Goal: Task Accomplishment & Management: Manage account settings

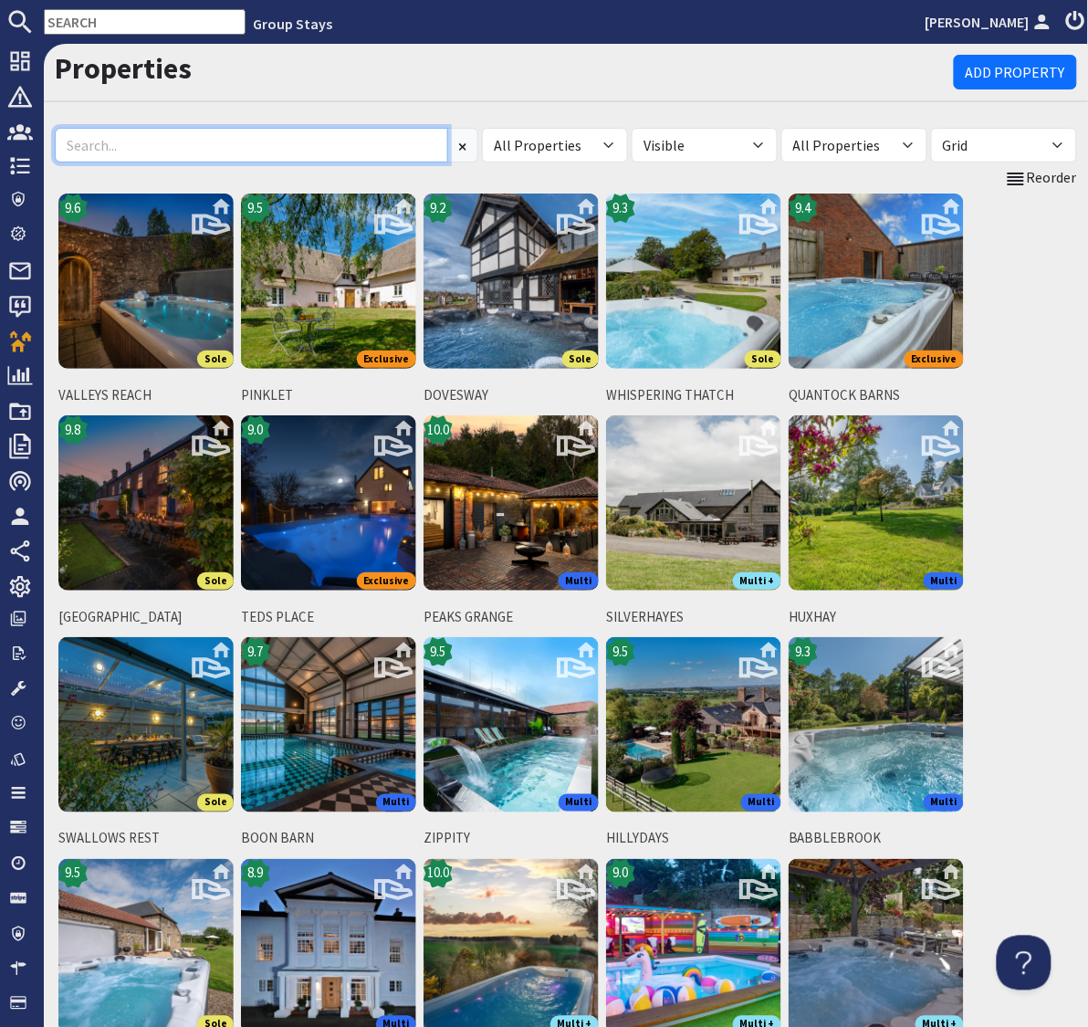
click at [133, 140] on input at bounding box center [252, 145] width 394 height 35
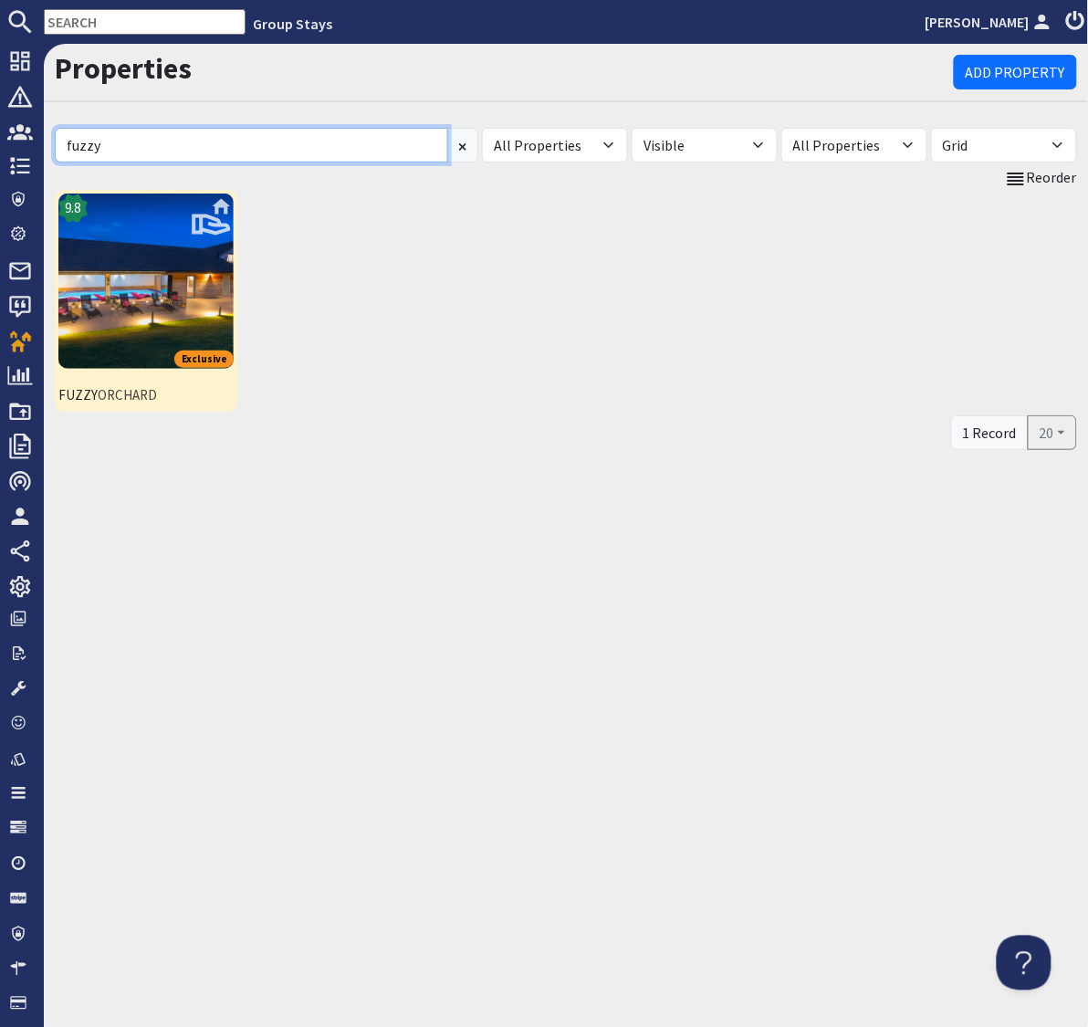
type input "fuzzy"
click at [120, 266] on img at bounding box center [145, 281] width 175 height 175
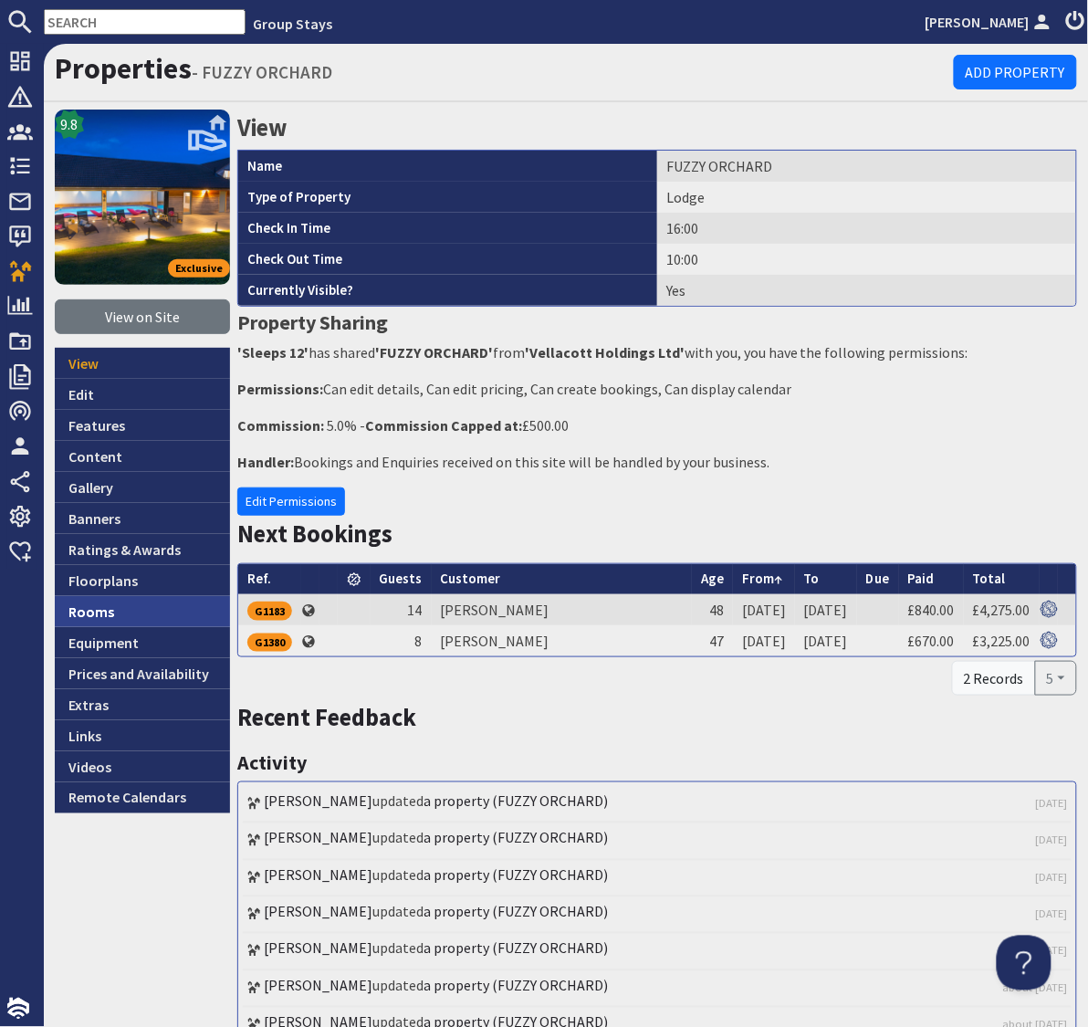
click at [101, 619] on link "Rooms" at bounding box center [142, 611] width 175 height 31
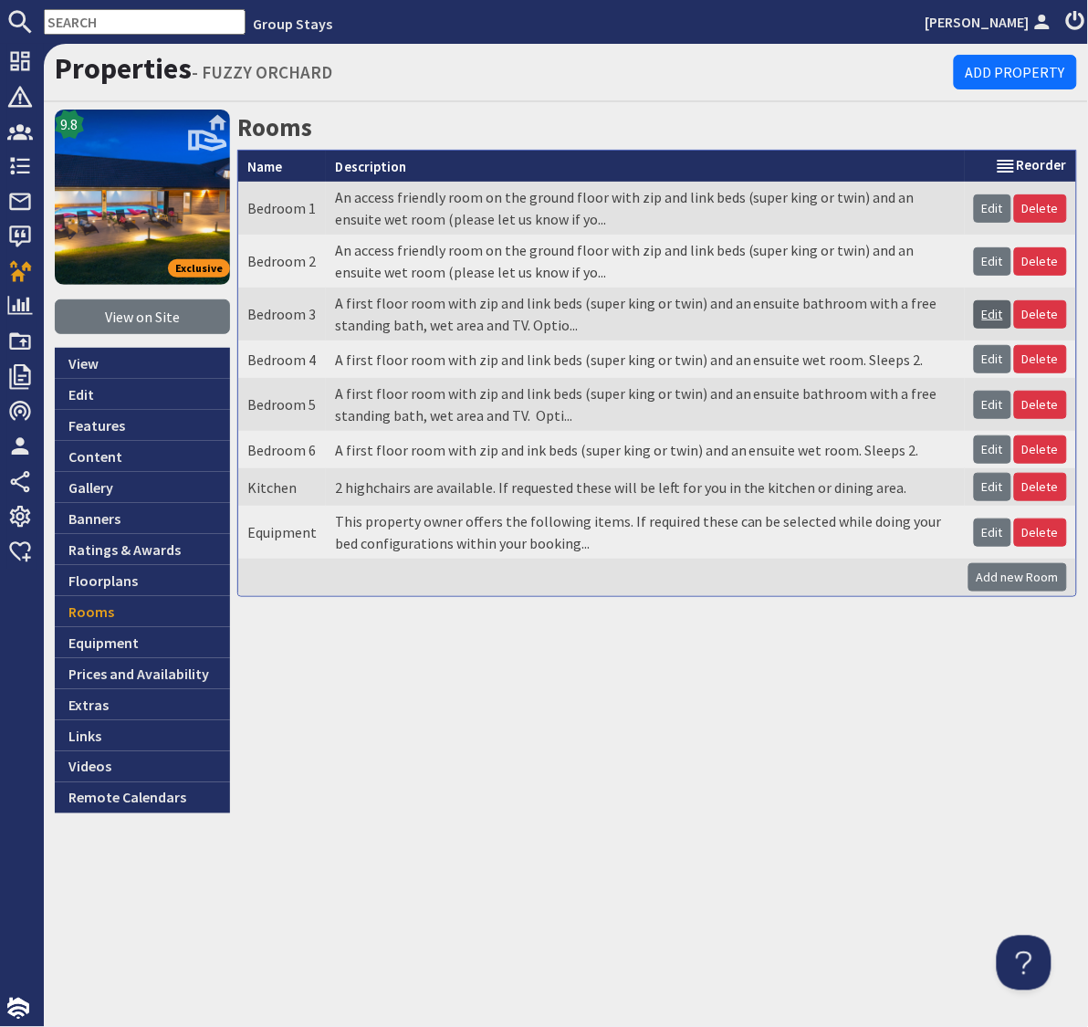
click at [995, 319] on link "Edit" at bounding box center [992, 314] width 37 height 28
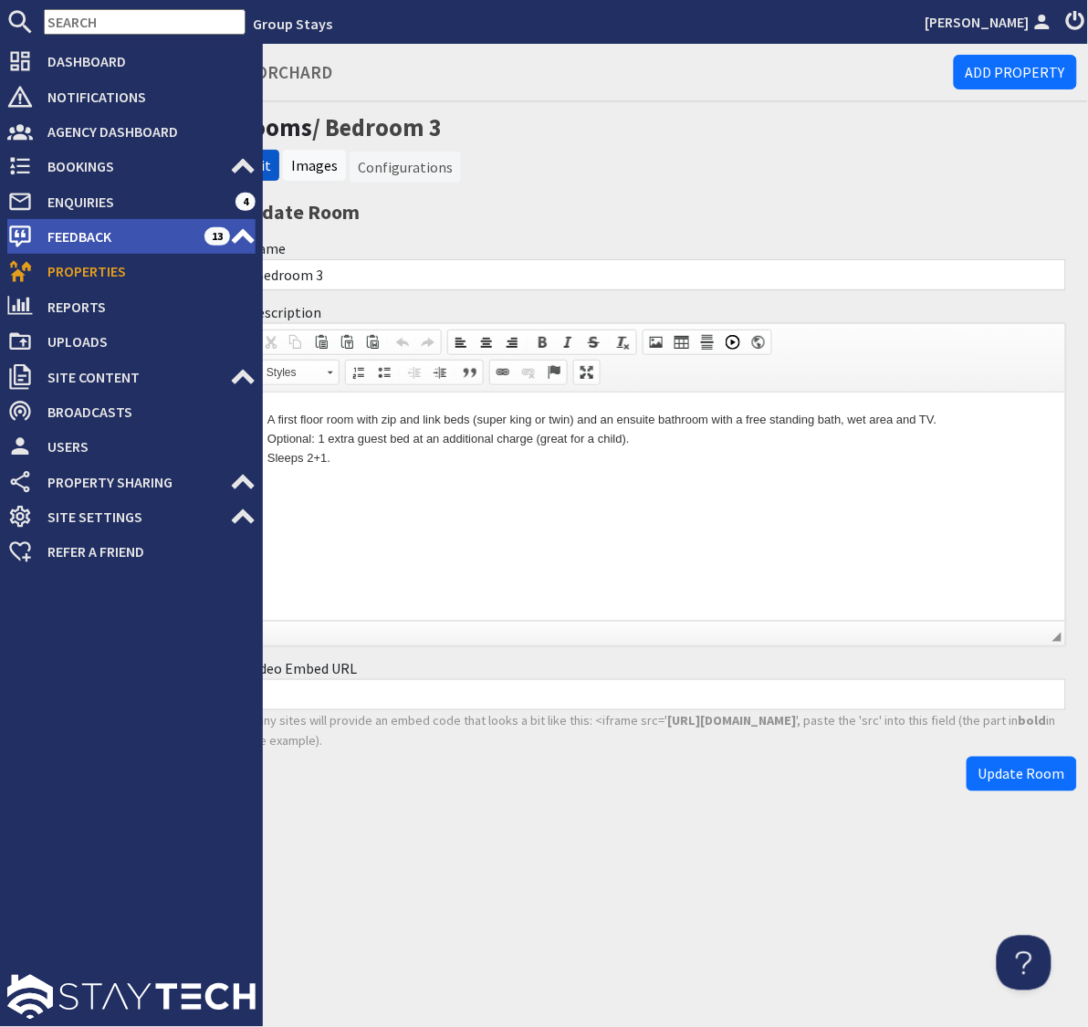
click at [79, 233] on span "Feedback" at bounding box center [119, 236] width 172 height 29
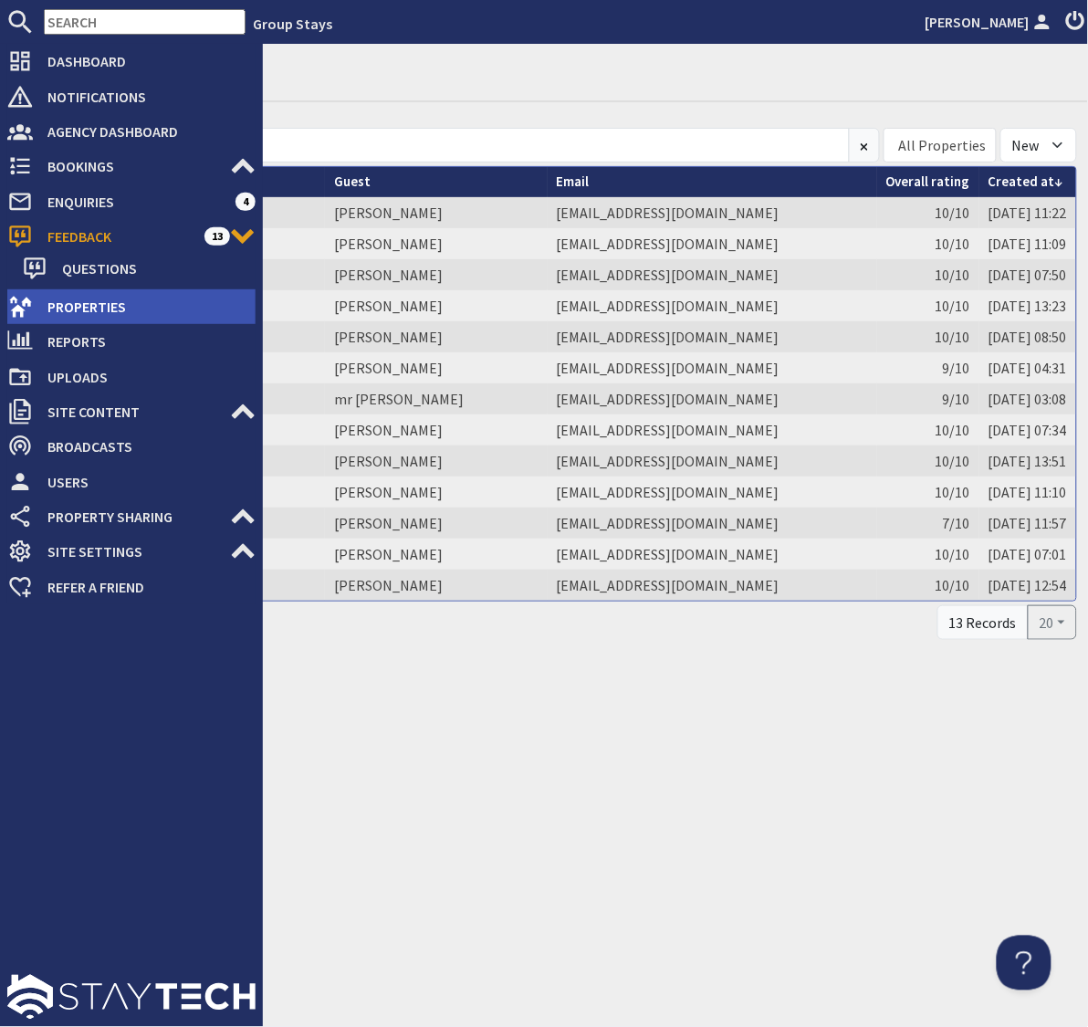
click at [86, 310] on span "Properties" at bounding box center [144, 306] width 223 height 29
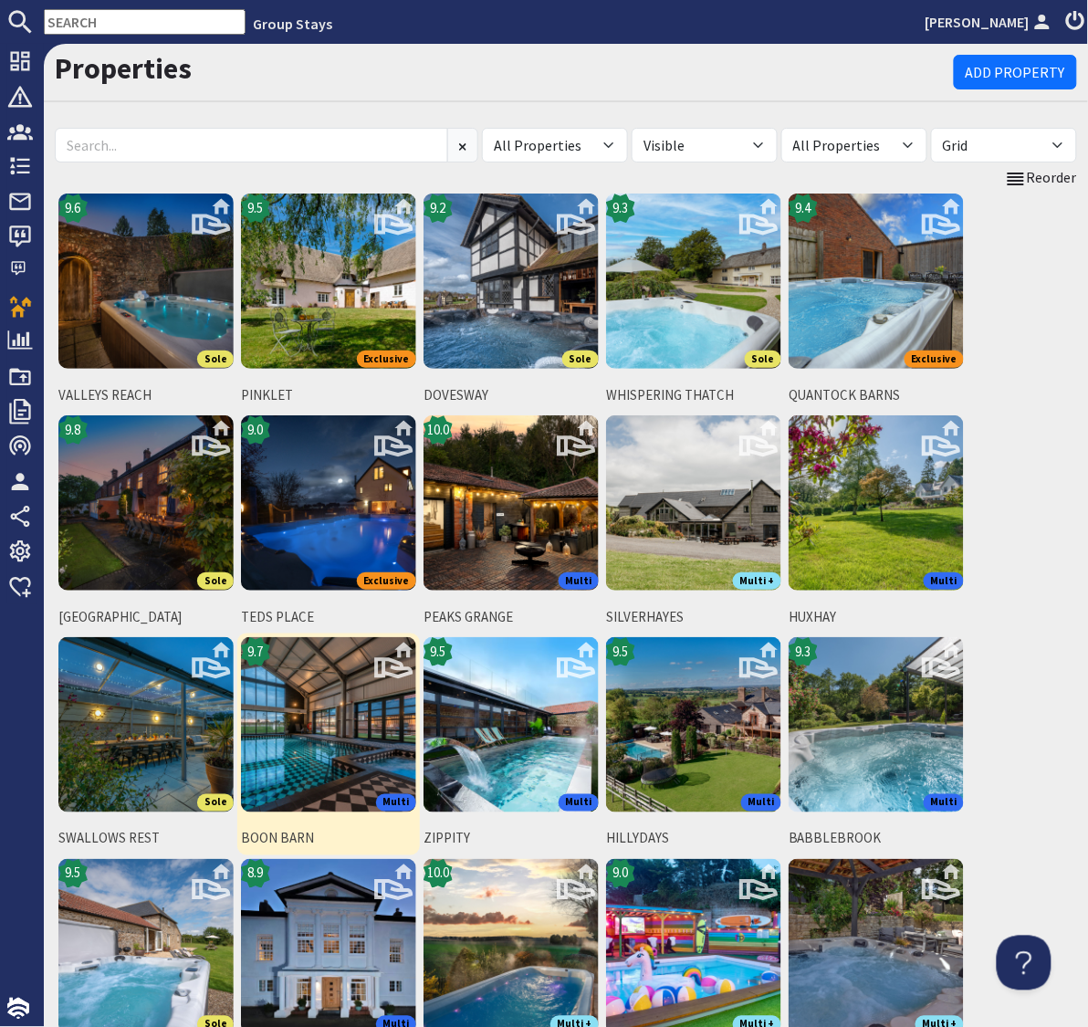
scroll to position [184, 0]
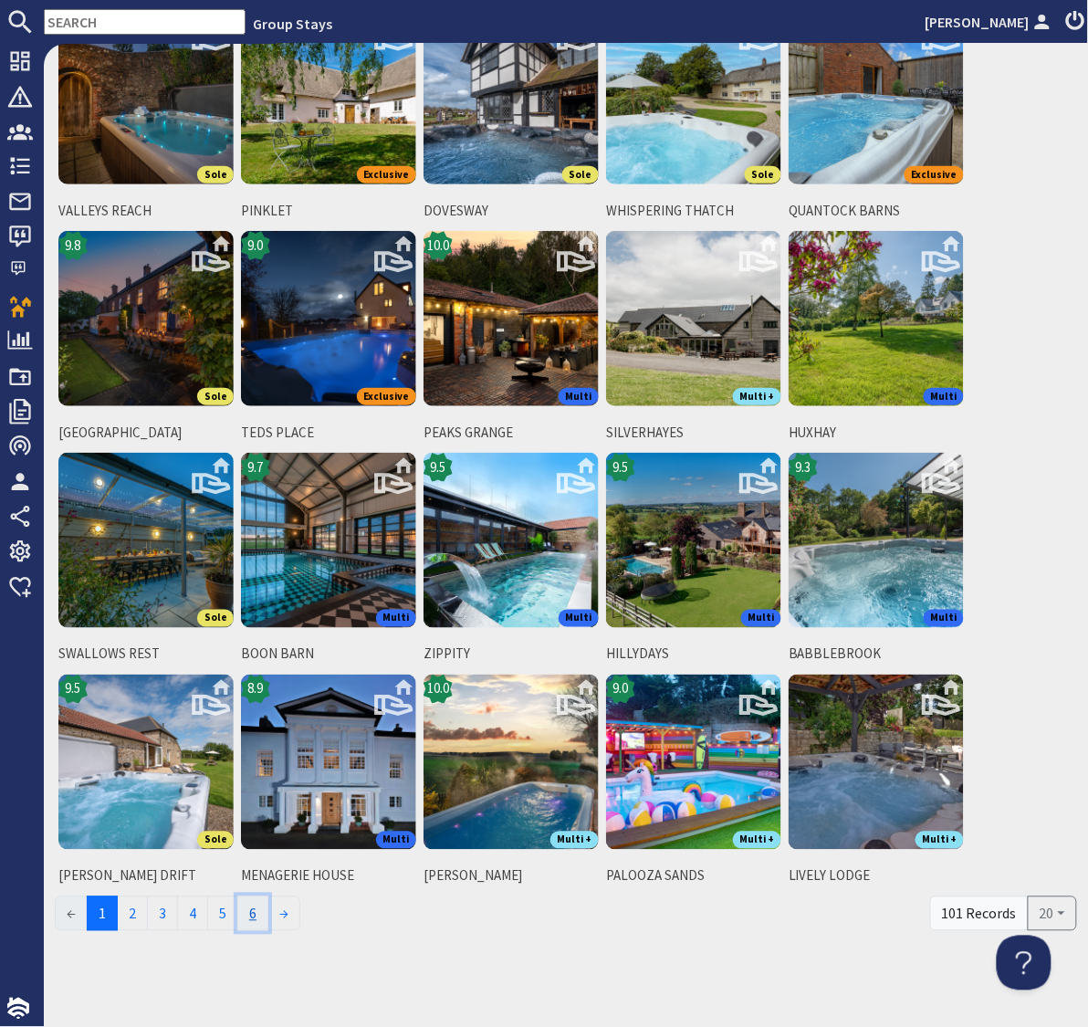
click at [255, 908] on link "6" at bounding box center [252, 914] width 31 height 35
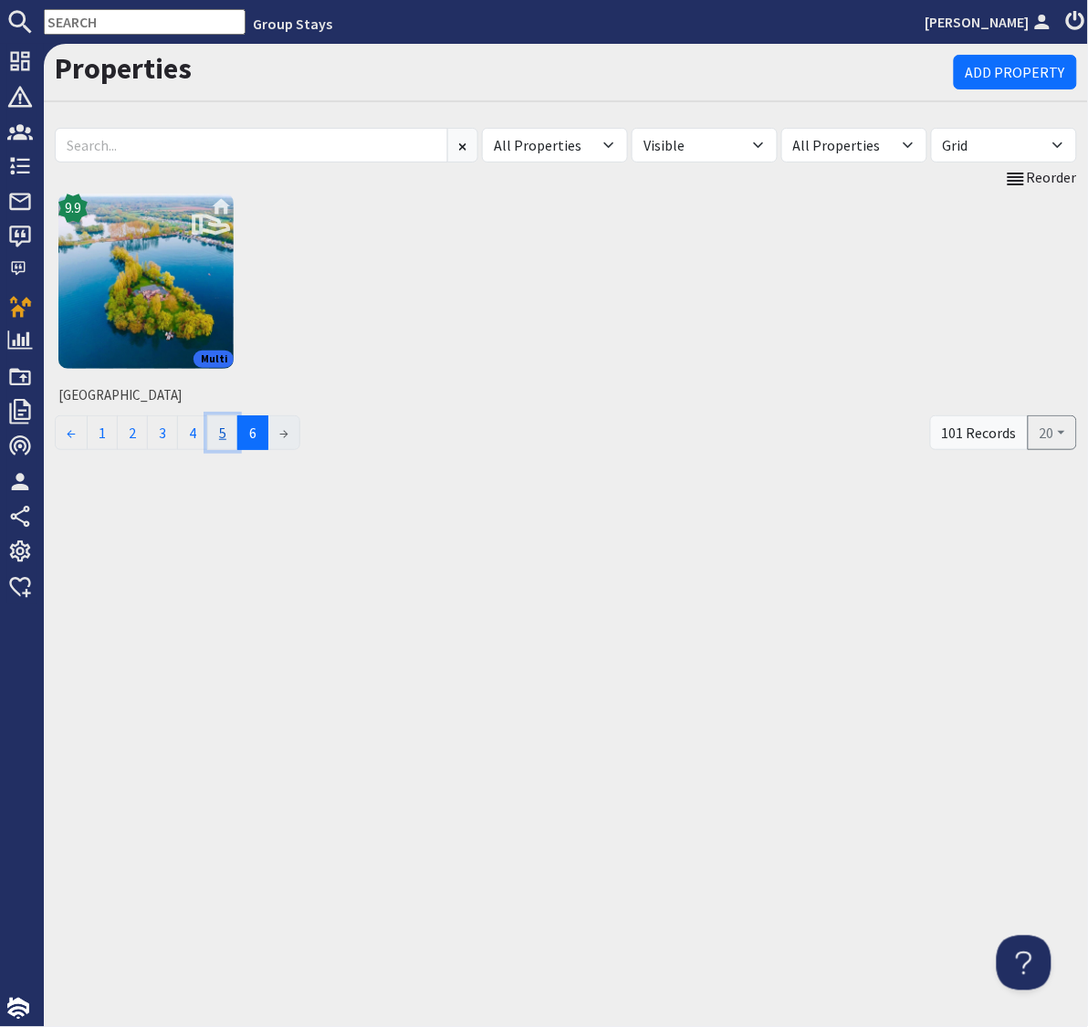
click at [232, 437] on link "5" at bounding box center [222, 432] width 31 height 35
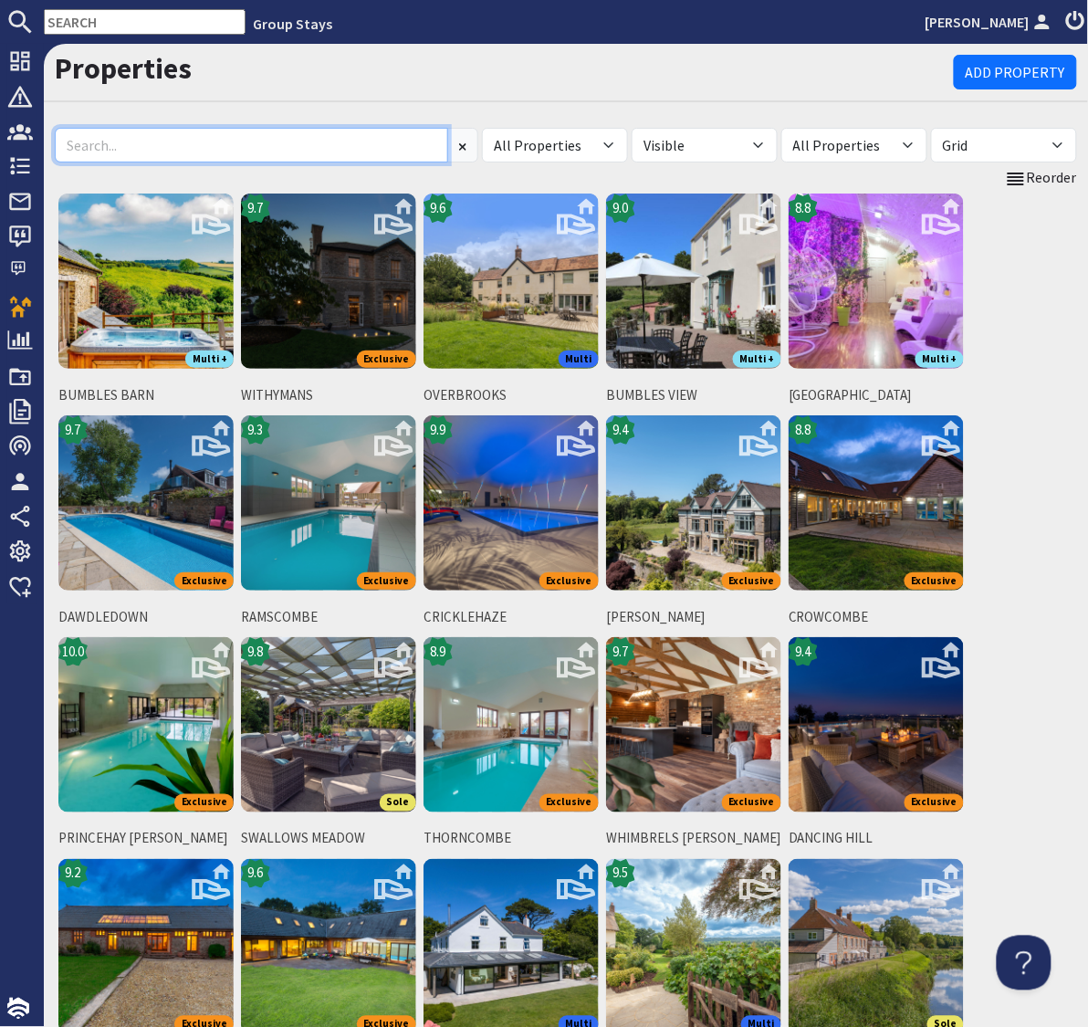
click at [117, 152] on input at bounding box center [252, 145] width 394 height 35
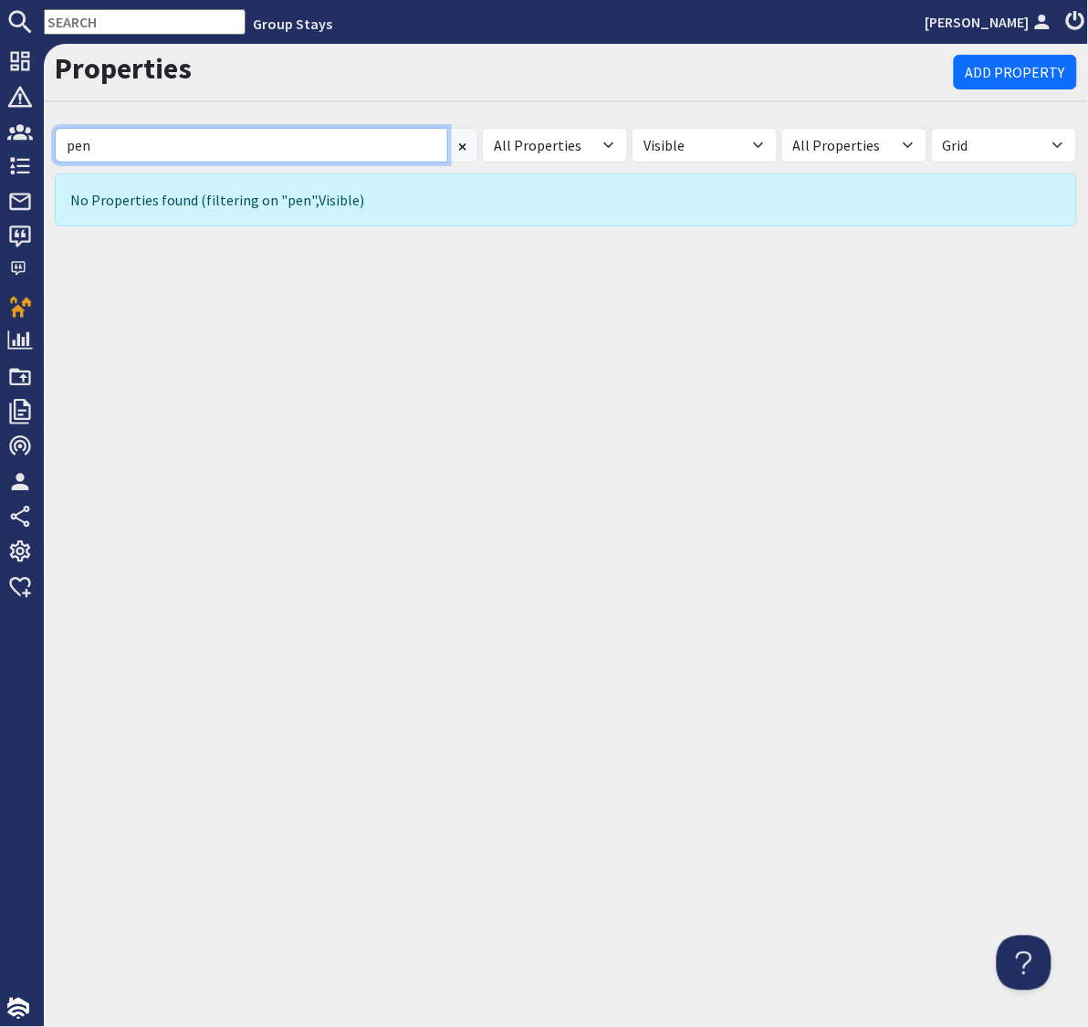
drag, startPoint x: 101, startPoint y: 147, endPoint x: 66, endPoint y: 146, distance: 35.6
click at [67, 146] on input "pen" at bounding box center [252, 145] width 394 height 35
type input "pe"
click at [756, 141] on select "All Visible Not Visible" at bounding box center [705, 145] width 146 height 35
select select
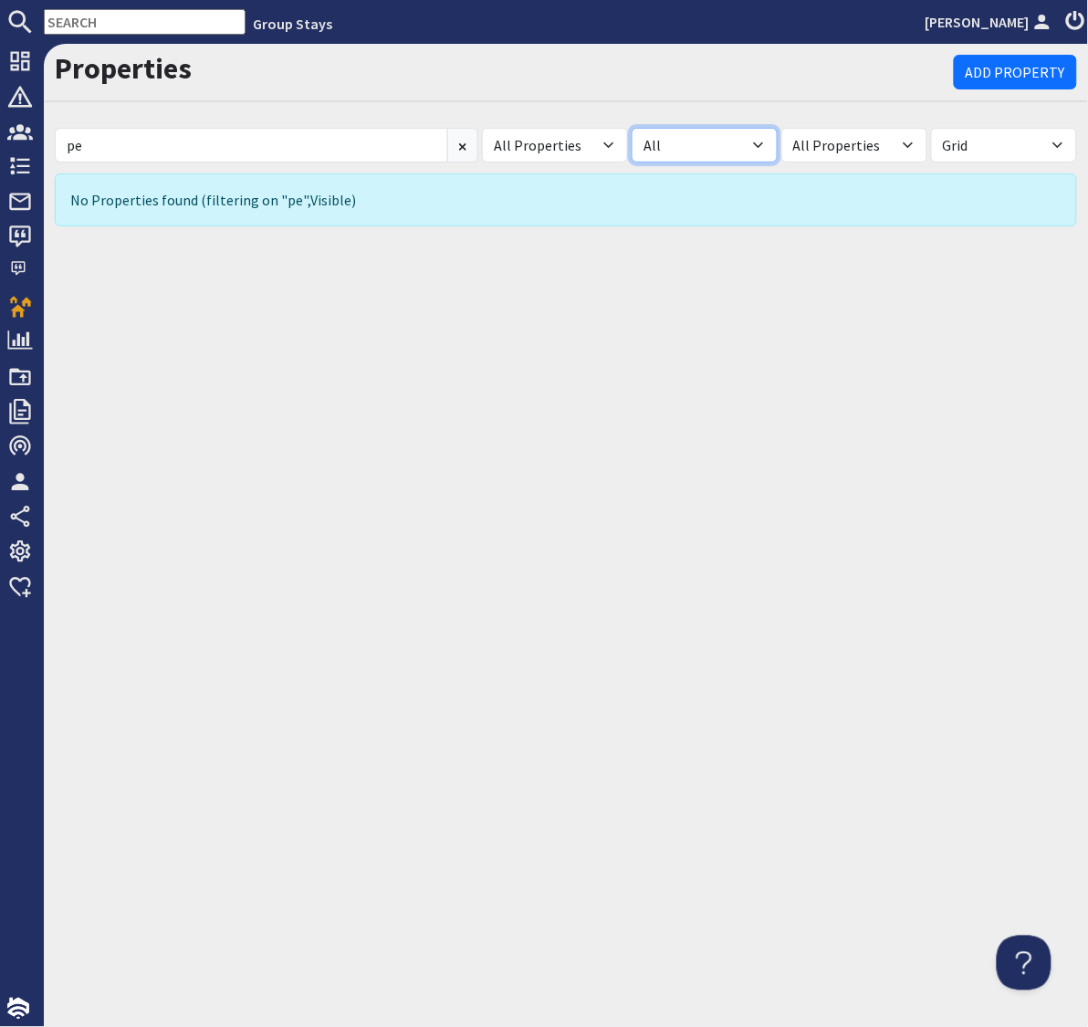
click at [632, 128] on select "All Visible Not Visible" at bounding box center [705, 145] width 146 height 35
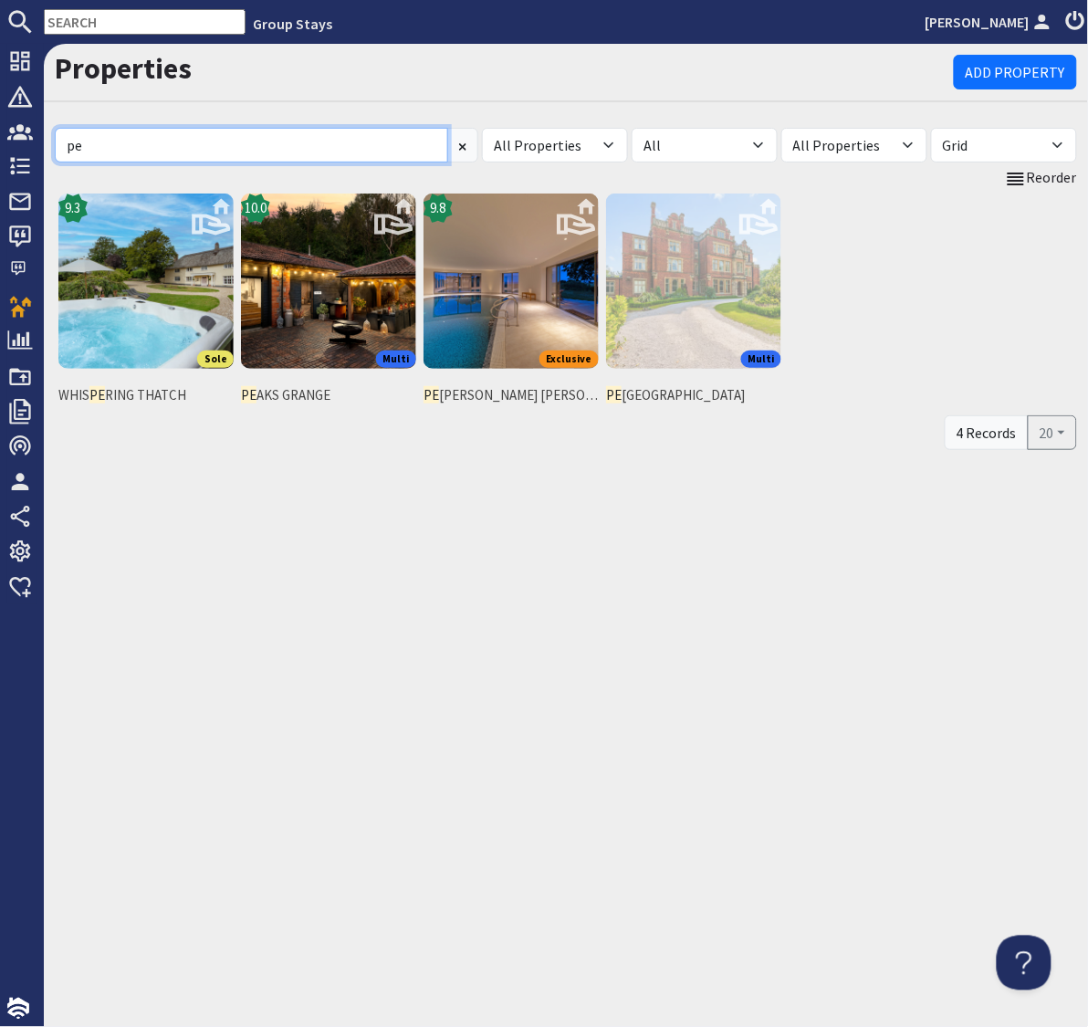
drag, startPoint x: 141, startPoint y: 147, endPoint x: 79, endPoint y: 144, distance: 61.2
click at [79, 144] on input "pe" at bounding box center [252, 145] width 394 height 35
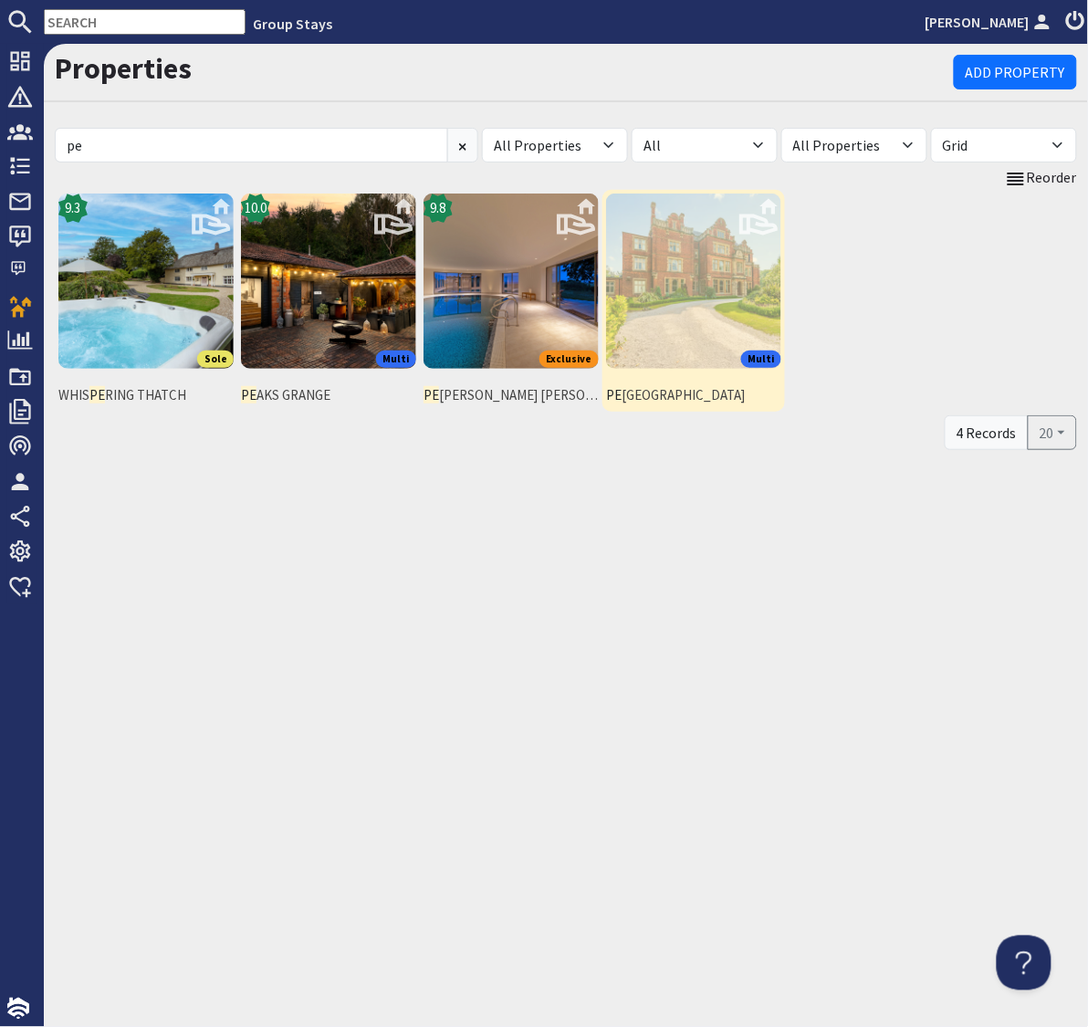
click at [664, 286] on img at bounding box center [693, 281] width 175 height 175
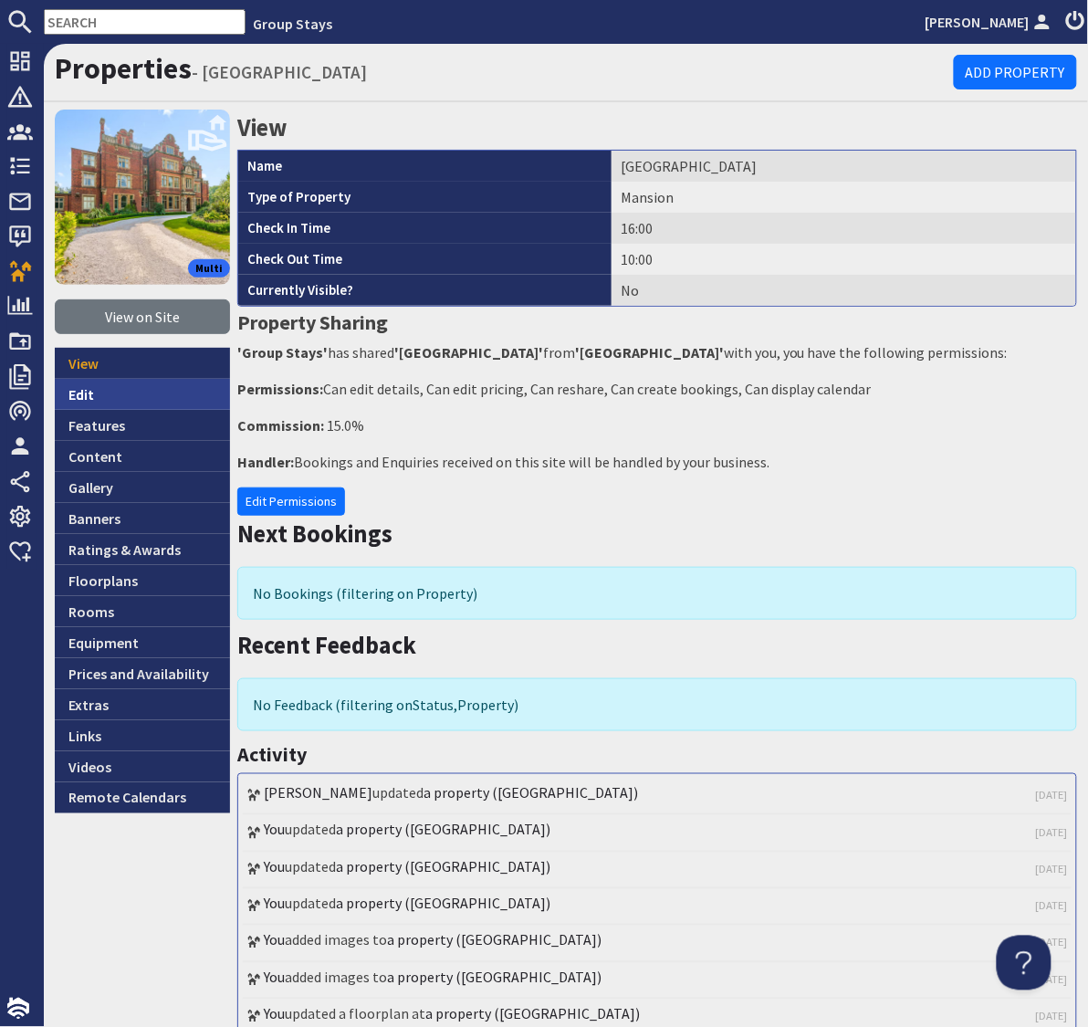
click at [89, 395] on link "Edit" at bounding box center [142, 394] width 175 height 31
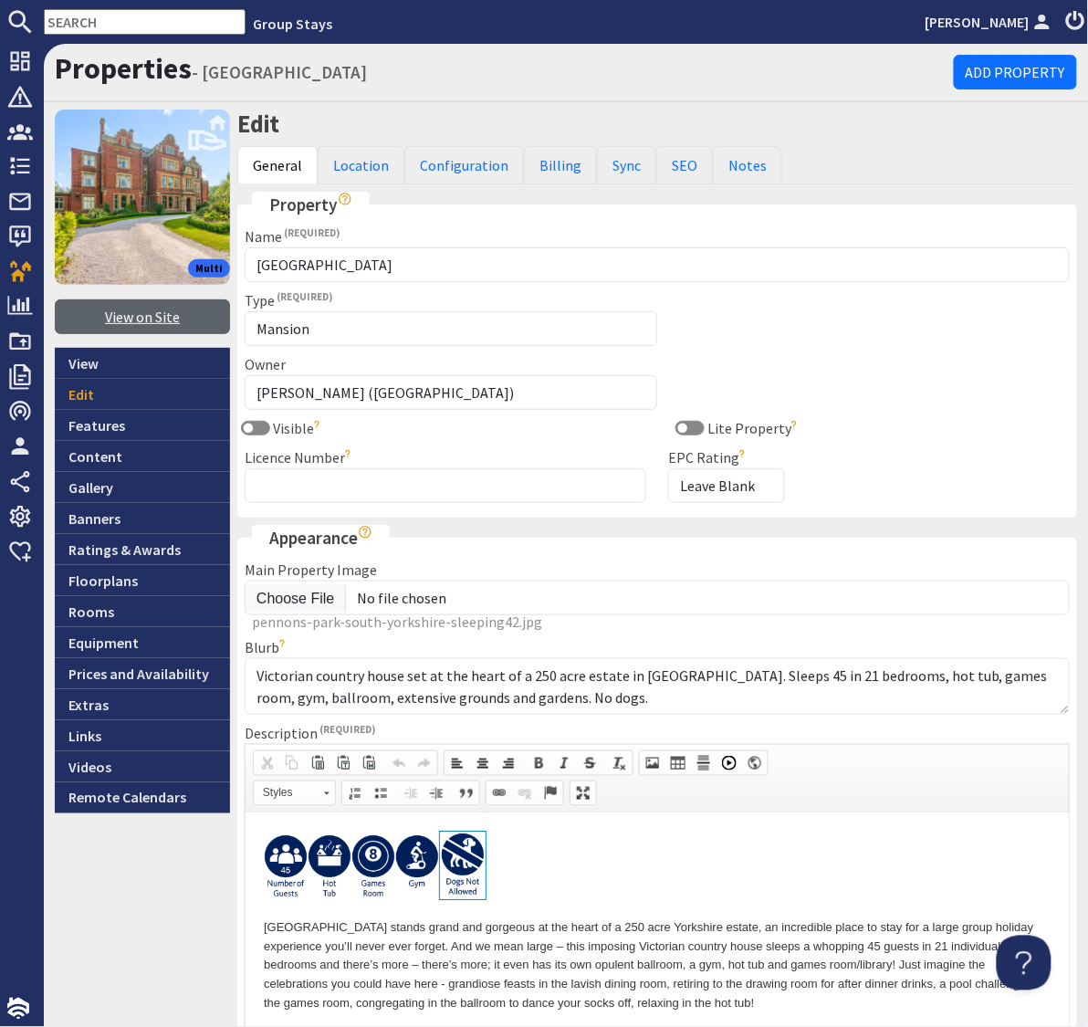
click at [119, 320] on link "View on Site" at bounding box center [142, 316] width 175 height 35
click at [328, 863] on img at bounding box center [329, 868] width 44 height 66
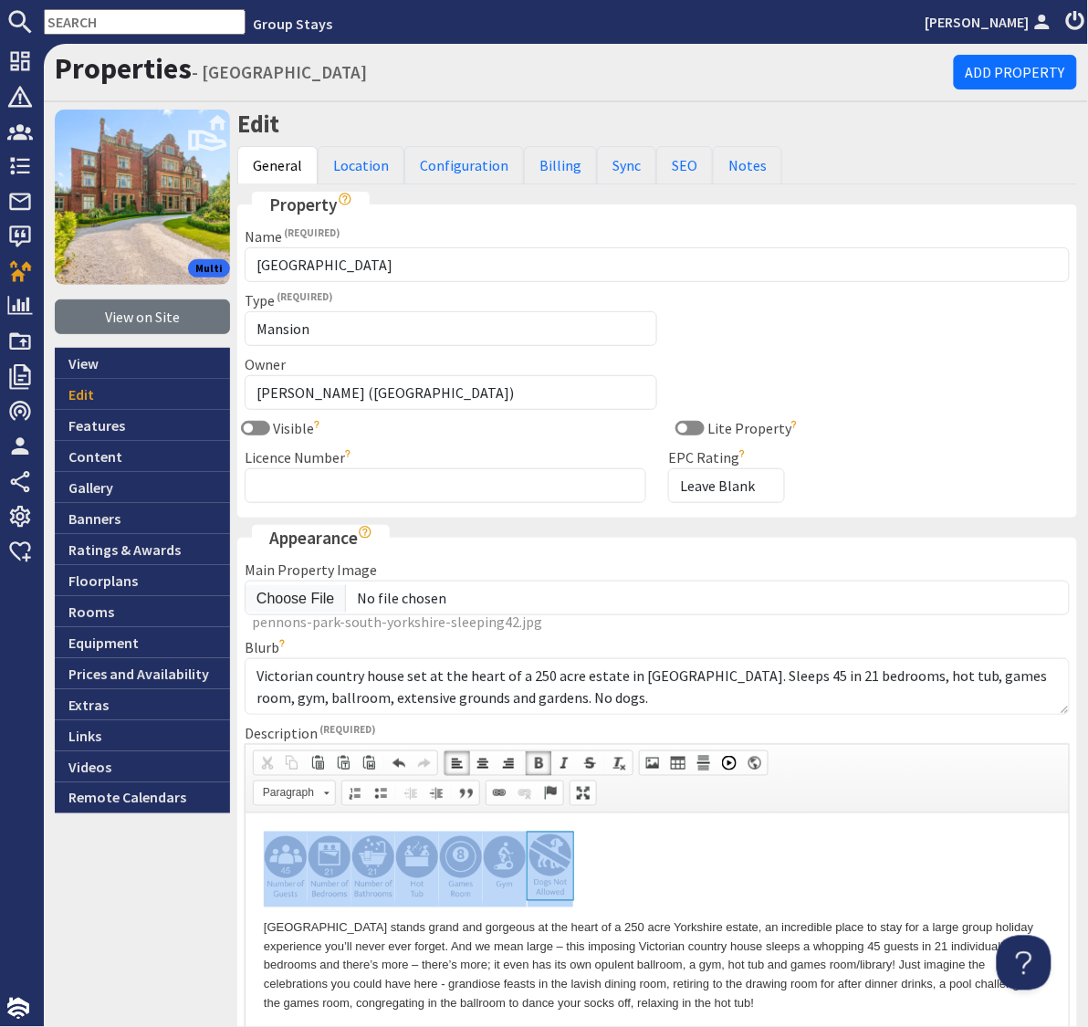
drag, startPoint x: 541, startPoint y: 846, endPoint x: 281, endPoint y: 850, distance: 259.3
click at [529, 792] on span at bounding box center [525, 793] width 15 height 15
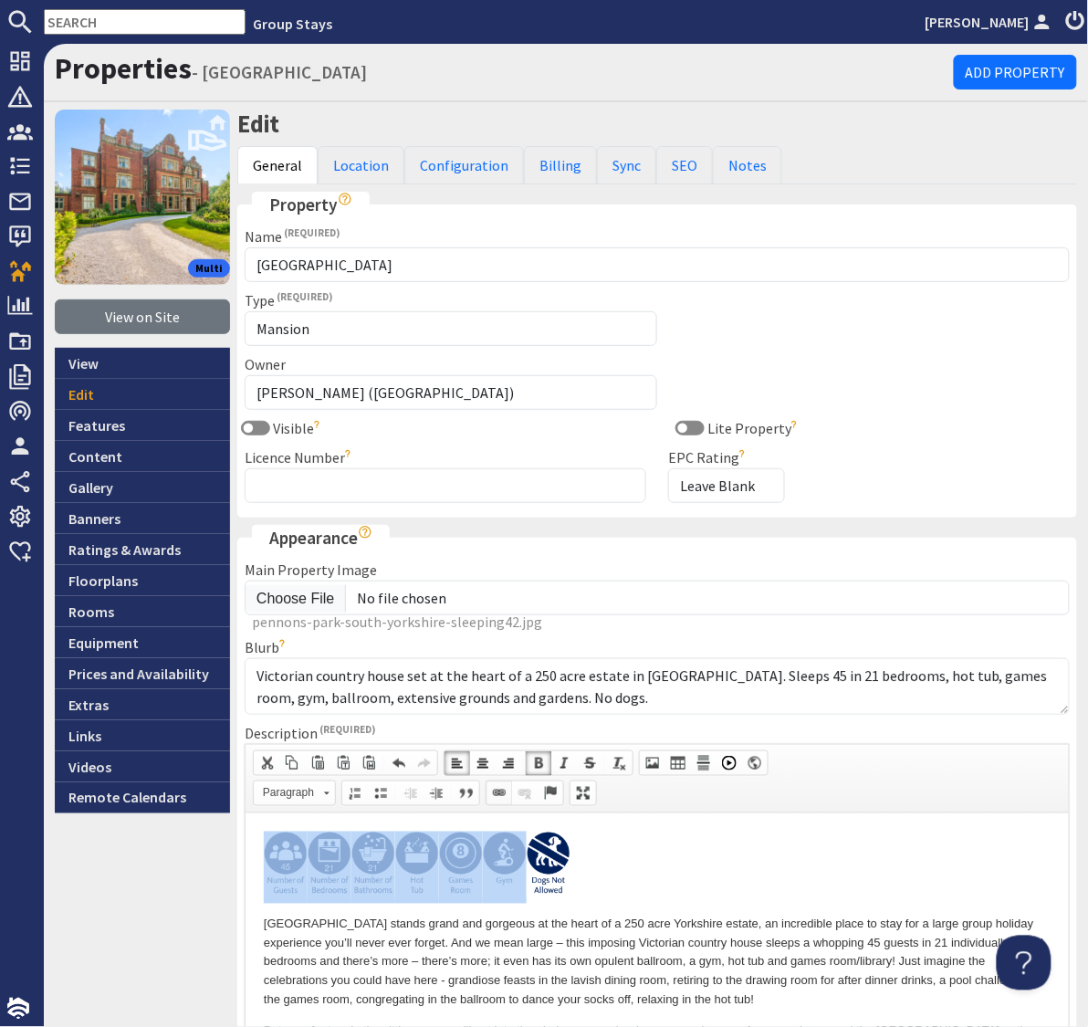
click at [504, 792] on span at bounding box center [499, 793] width 15 height 15
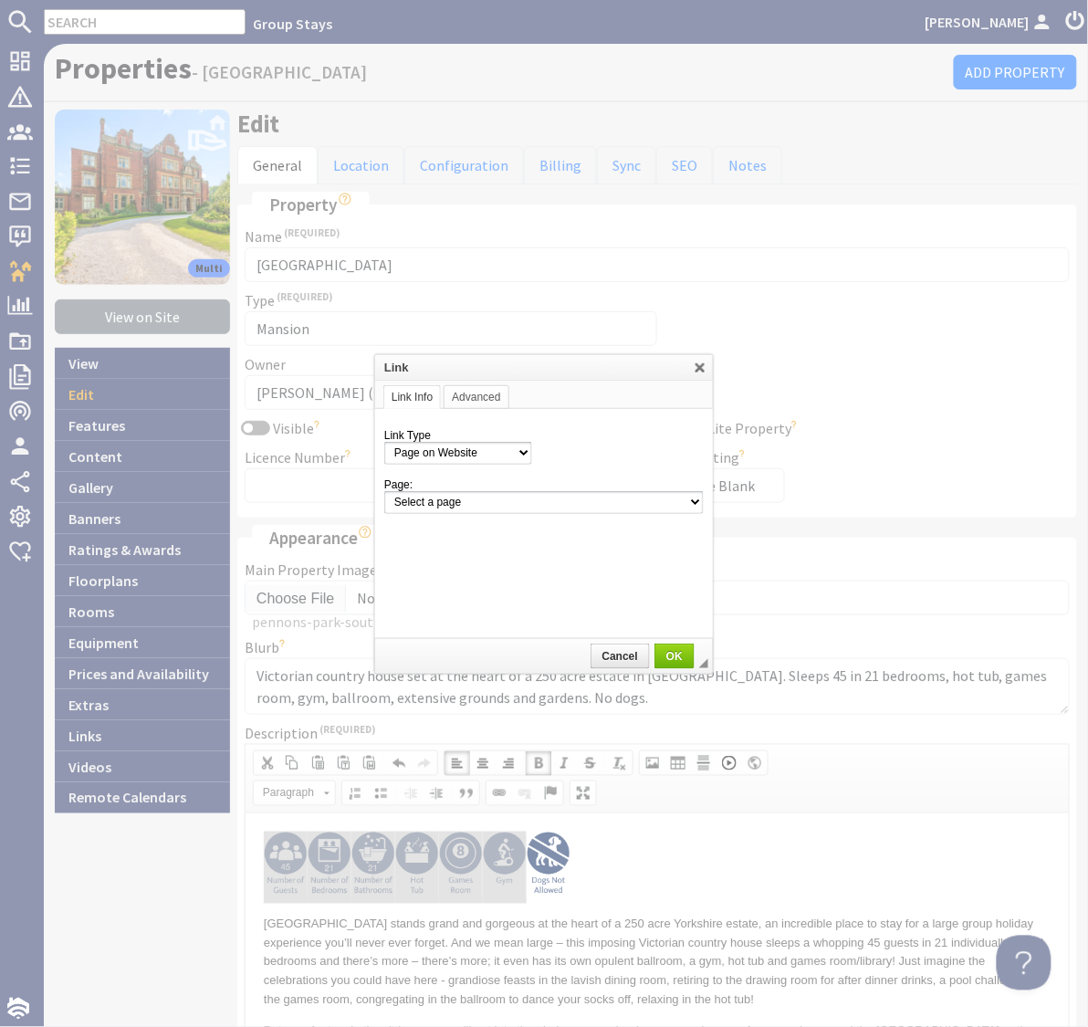
click at [492, 457] on select "Page on Website Custom URL Link to anchor in the text E-mail" at bounding box center [458, 453] width 148 height 23
click at [541, 502] on select "Select a page Homepage Content Page · About Us · Cancellations and Charges · Co…" at bounding box center [544, 502] width 320 height 23
select select "property!pennons-park"
click at [384, 491] on select "Select a page Homepage Content Page · About Us · Cancellations and Charges · Co…" at bounding box center [544, 502] width 320 height 23
click at [678, 656] on span "OK" at bounding box center [674, 656] width 37 height 13
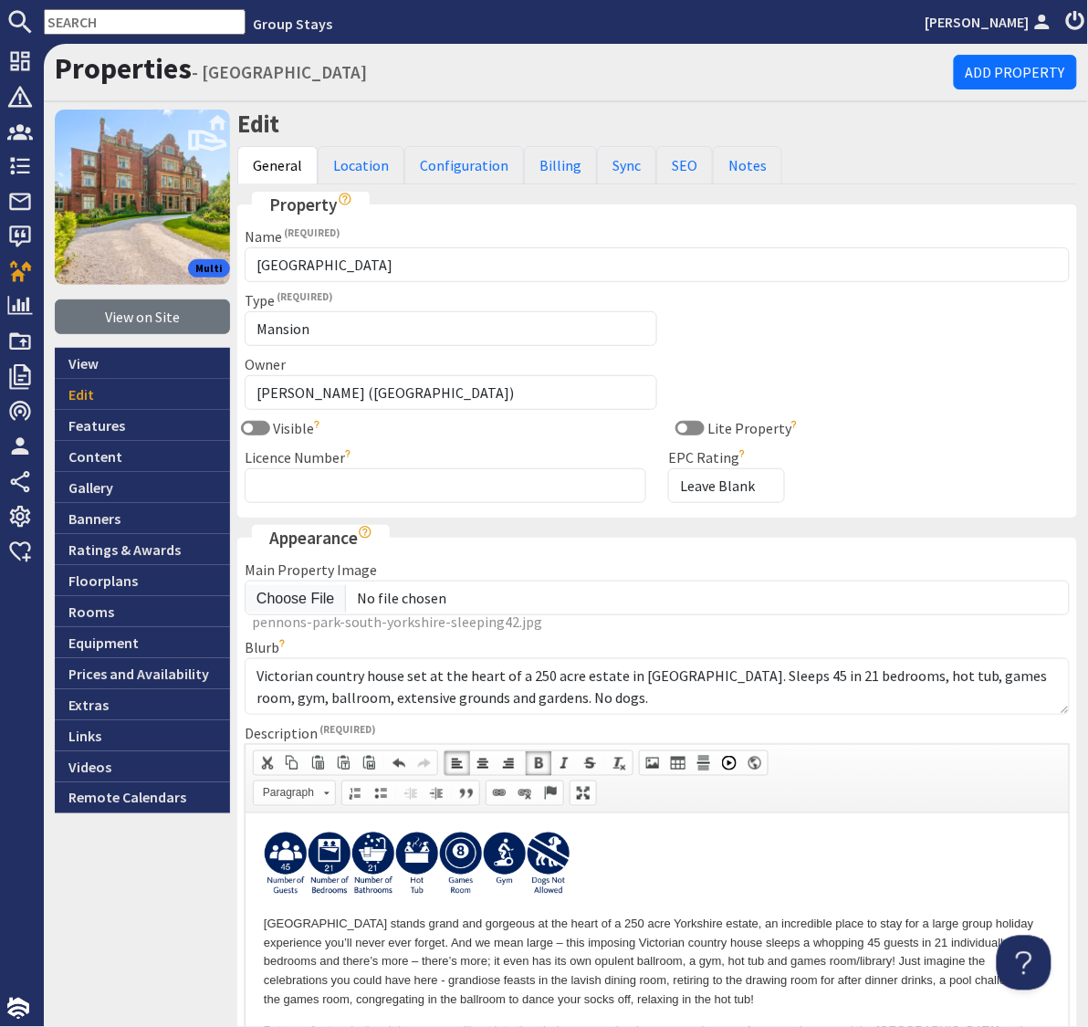
click at [709, 882] on p at bounding box center [656, 867] width 787 height 72
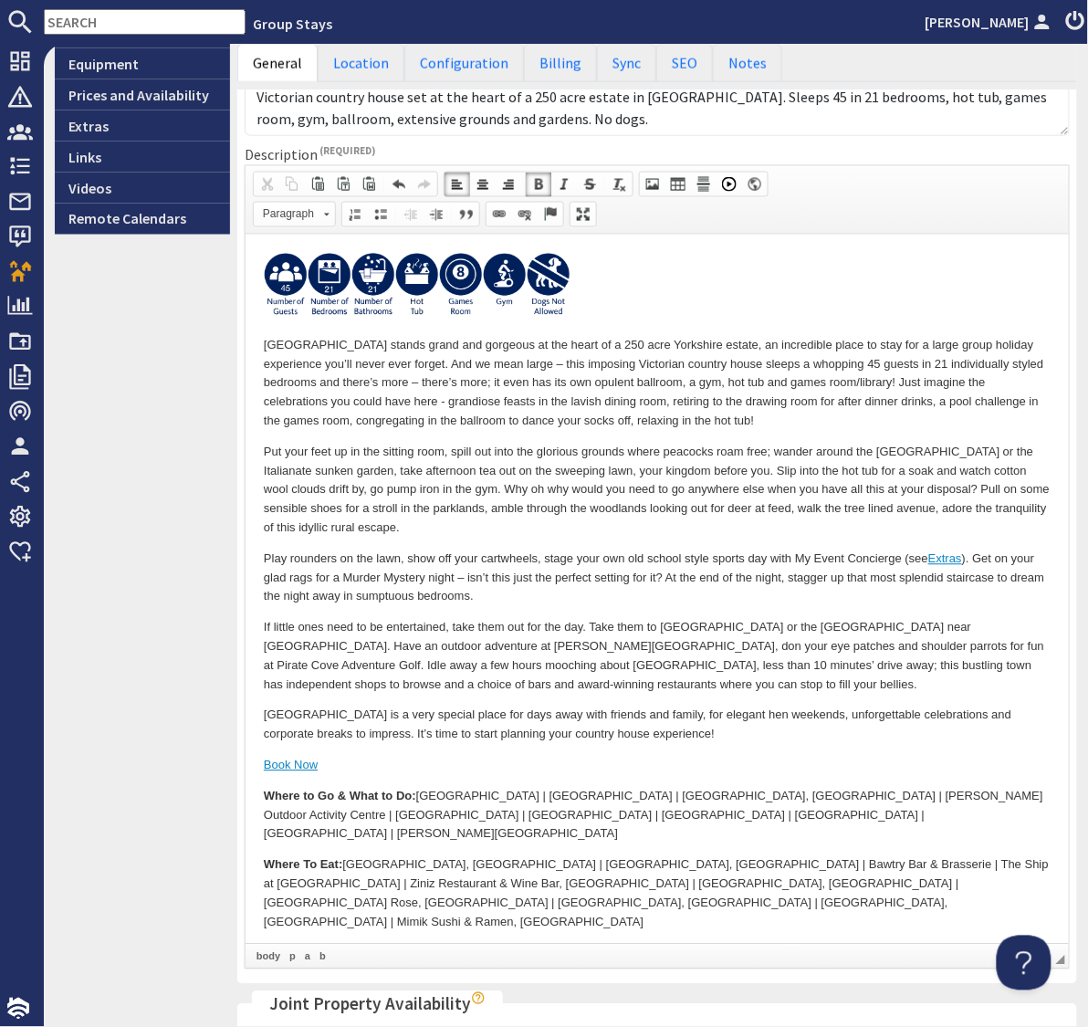
scroll to position [730, 0]
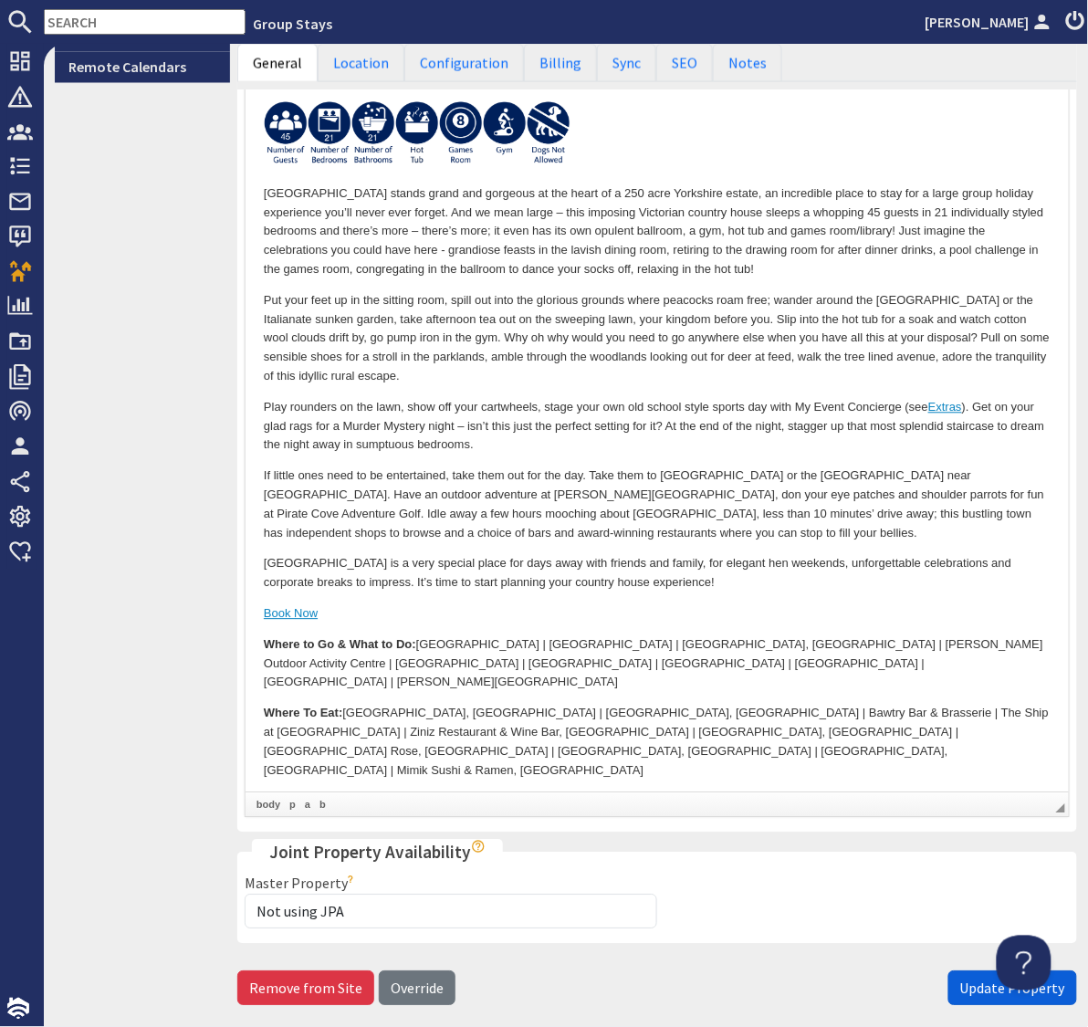
click at [979, 992] on span "Update Property" at bounding box center [1013, 989] width 105 height 18
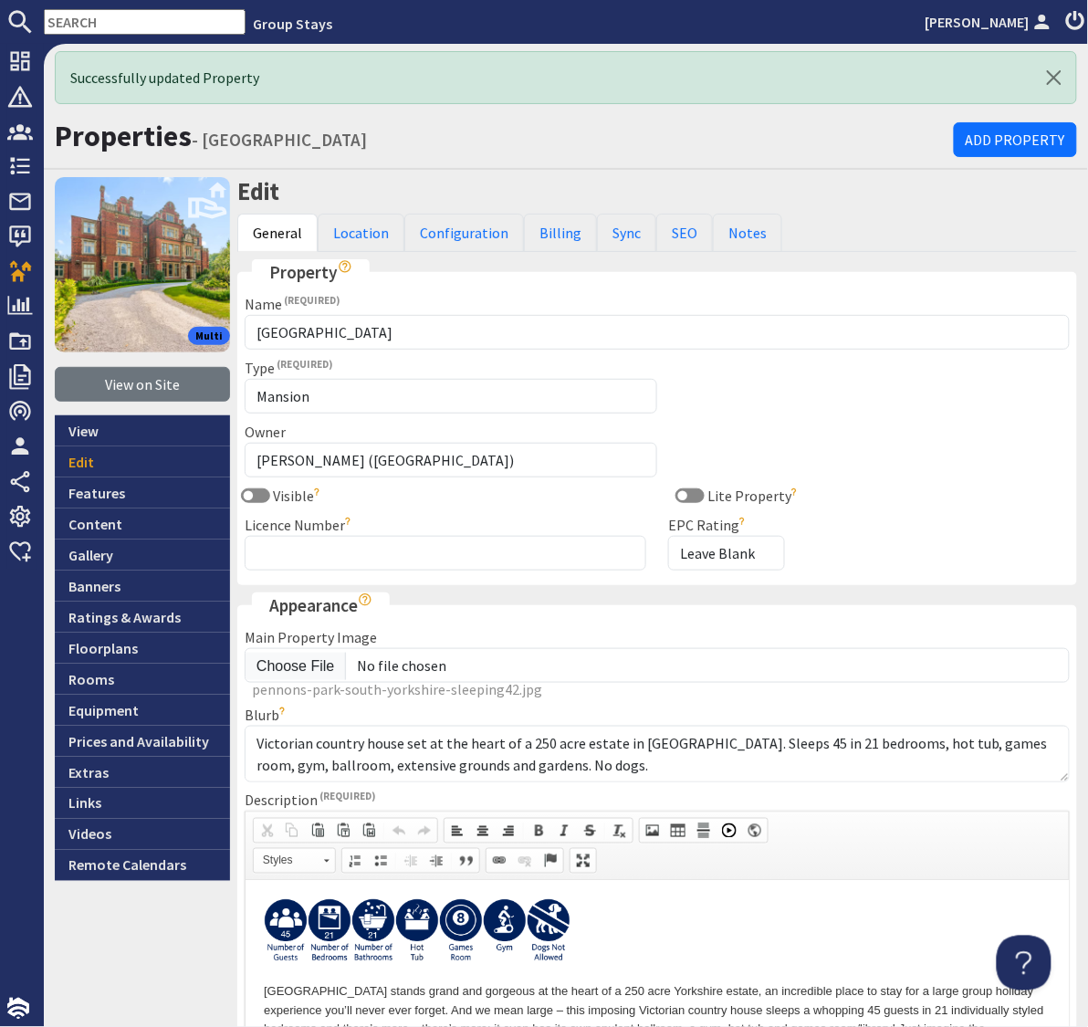
scroll to position [0, 0]
click at [824, 901] on p at bounding box center [656, 934] width 787 height 72
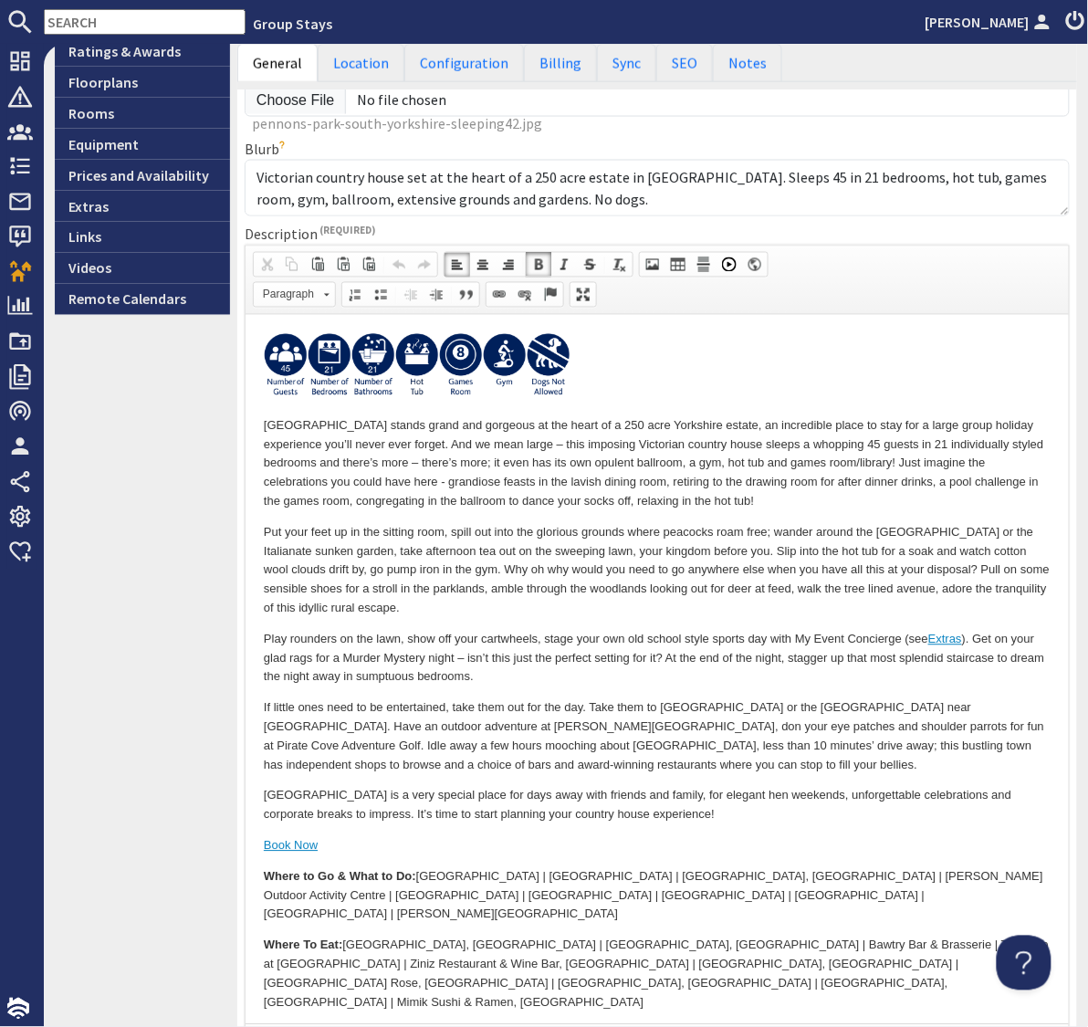
scroll to position [875, 0]
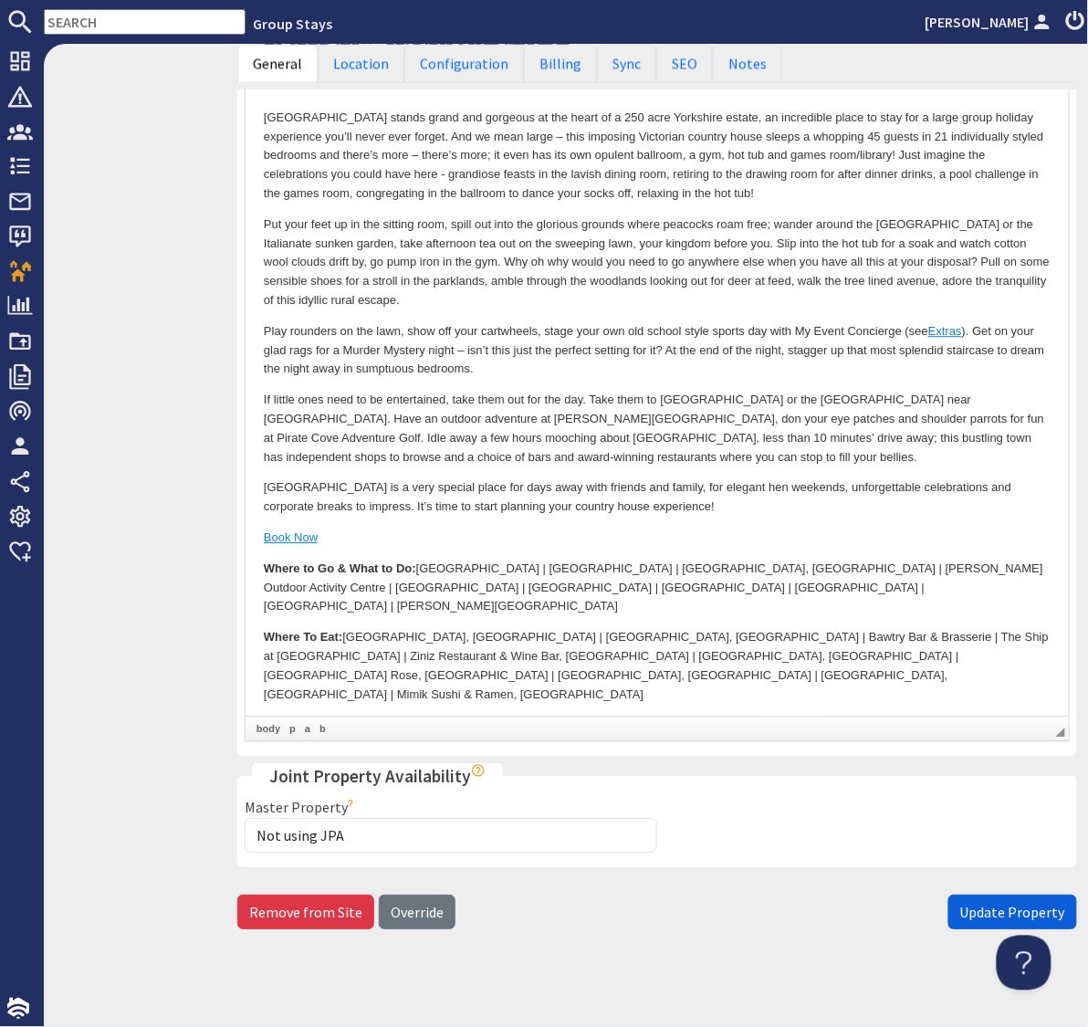
click at [977, 919] on button "Update Property" at bounding box center [1013, 912] width 129 height 35
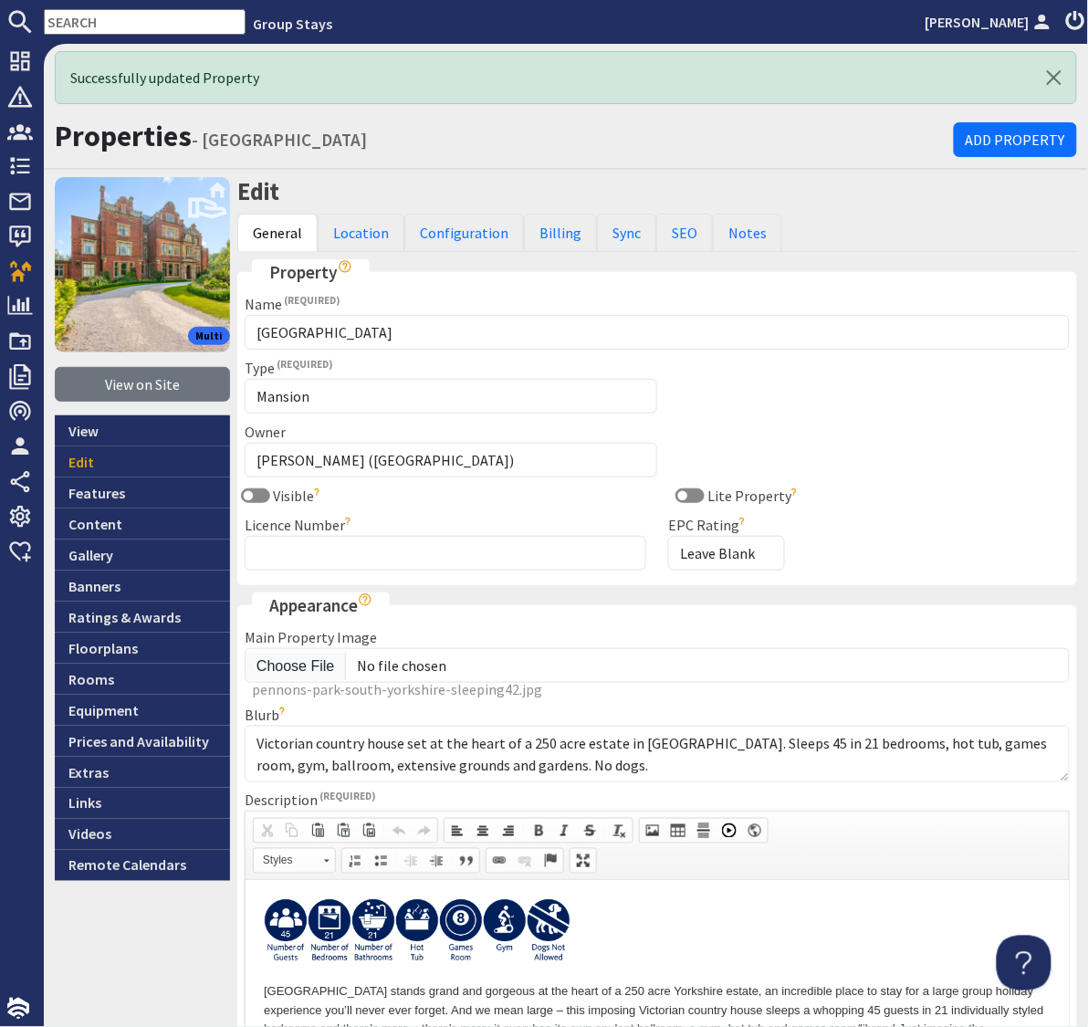
scroll to position [0, 0]
click at [149, 383] on link "View on Site" at bounding box center [142, 384] width 175 height 35
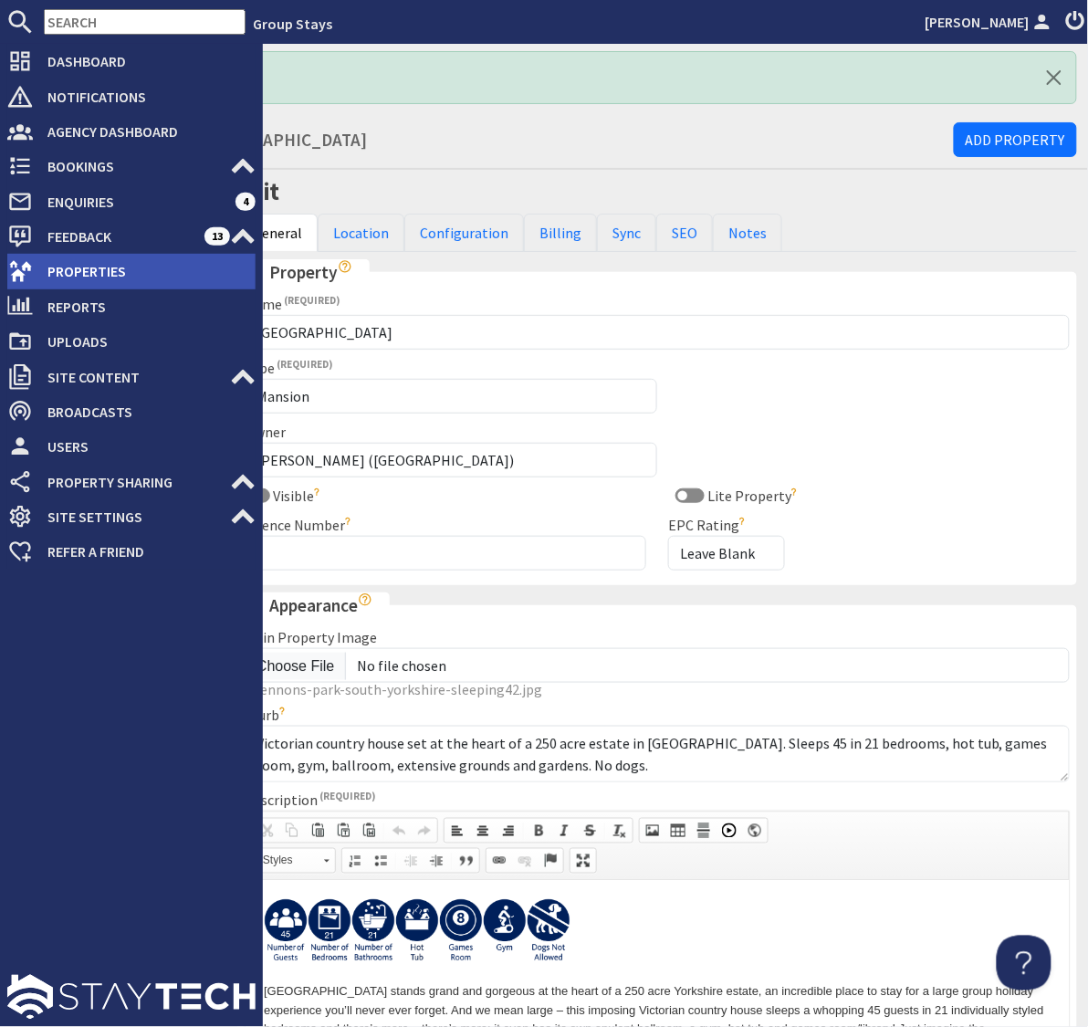
click at [58, 265] on span "Properties" at bounding box center [144, 271] width 223 height 29
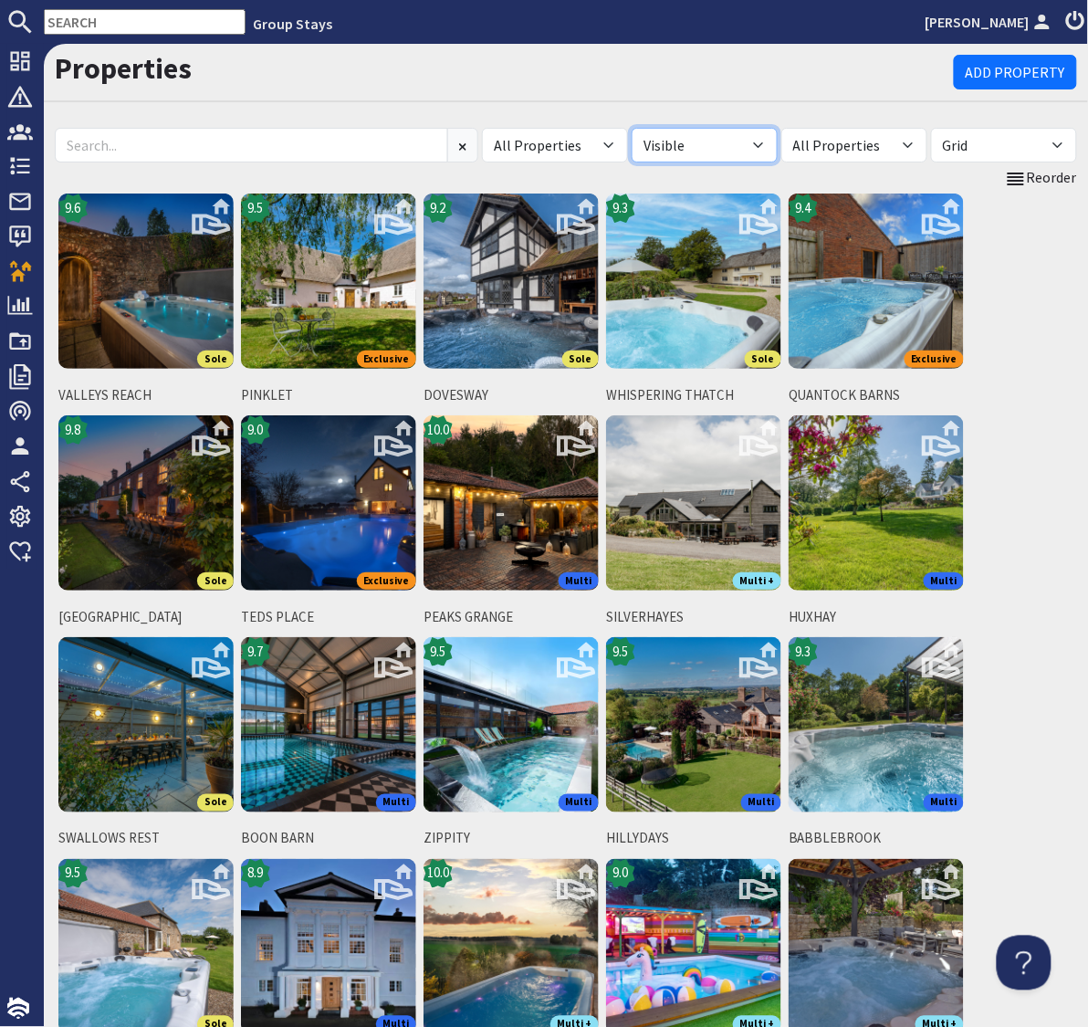
click at [757, 142] on select "All Visible Not Visible" at bounding box center [705, 145] width 146 height 35
select select "false"
click at [632, 128] on select "All Visible Not Visible" at bounding box center [705, 145] width 146 height 35
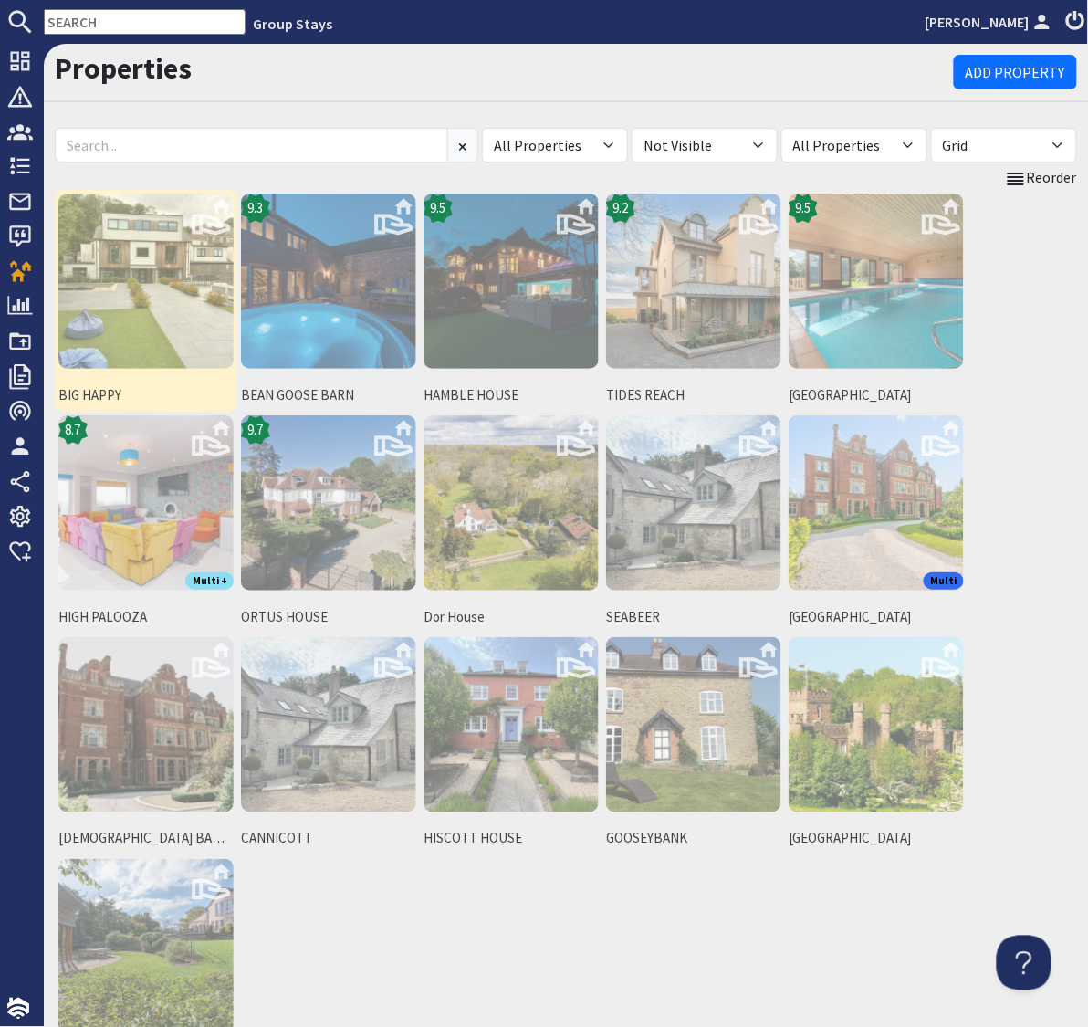
click at [167, 249] on img at bounding box center [145, 281] width 175 height 175
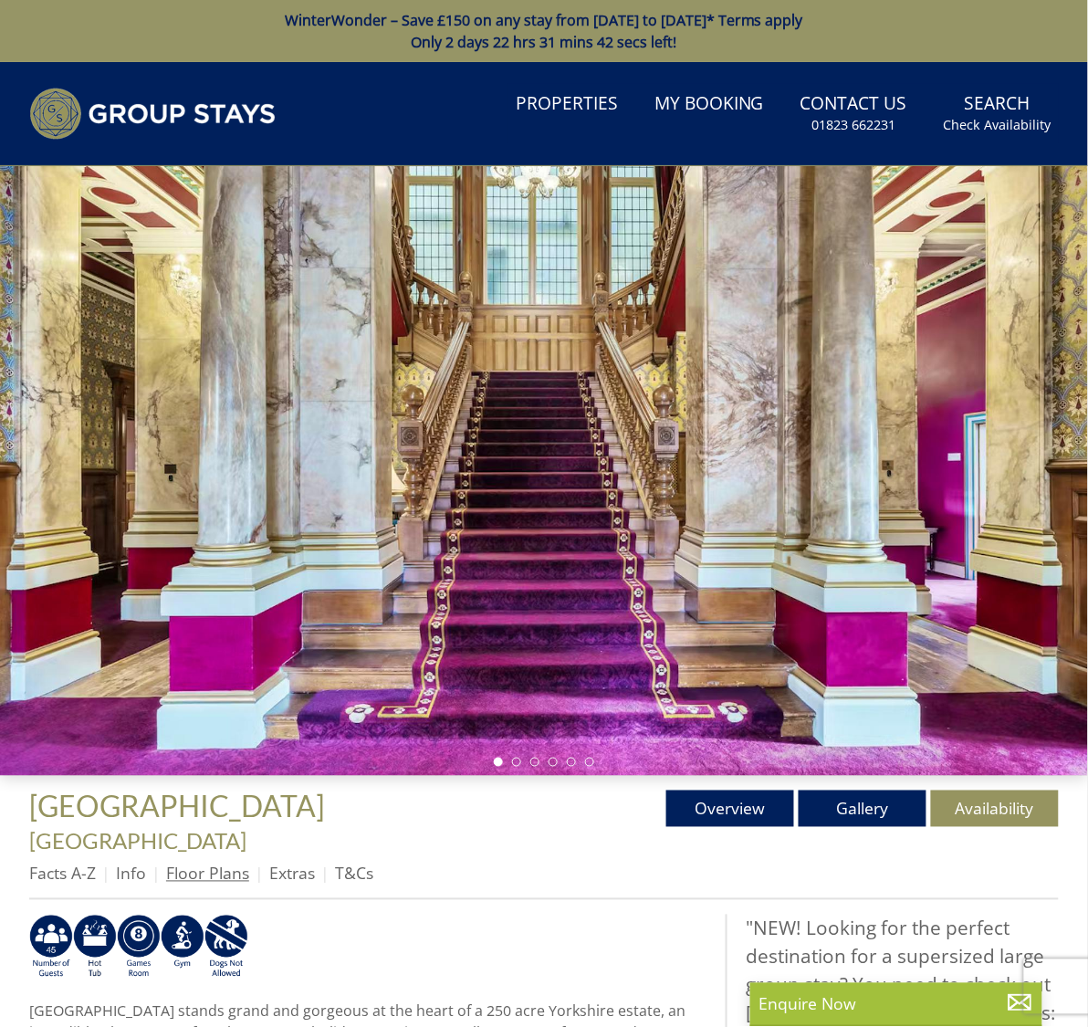
click at [227, 863] on link "Floor Plans" at bounding box center [207, 874] width 83 height 22
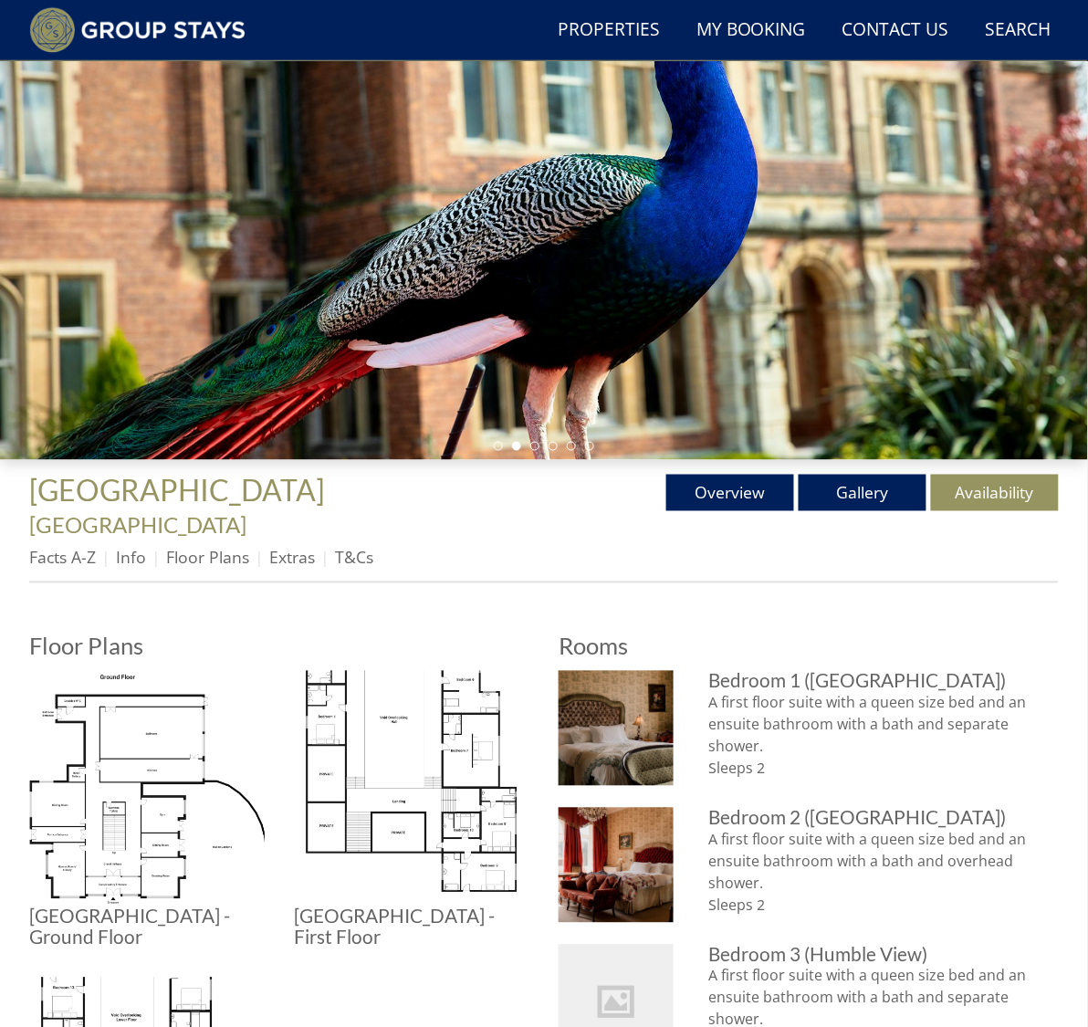
scroll to position [274, 0]
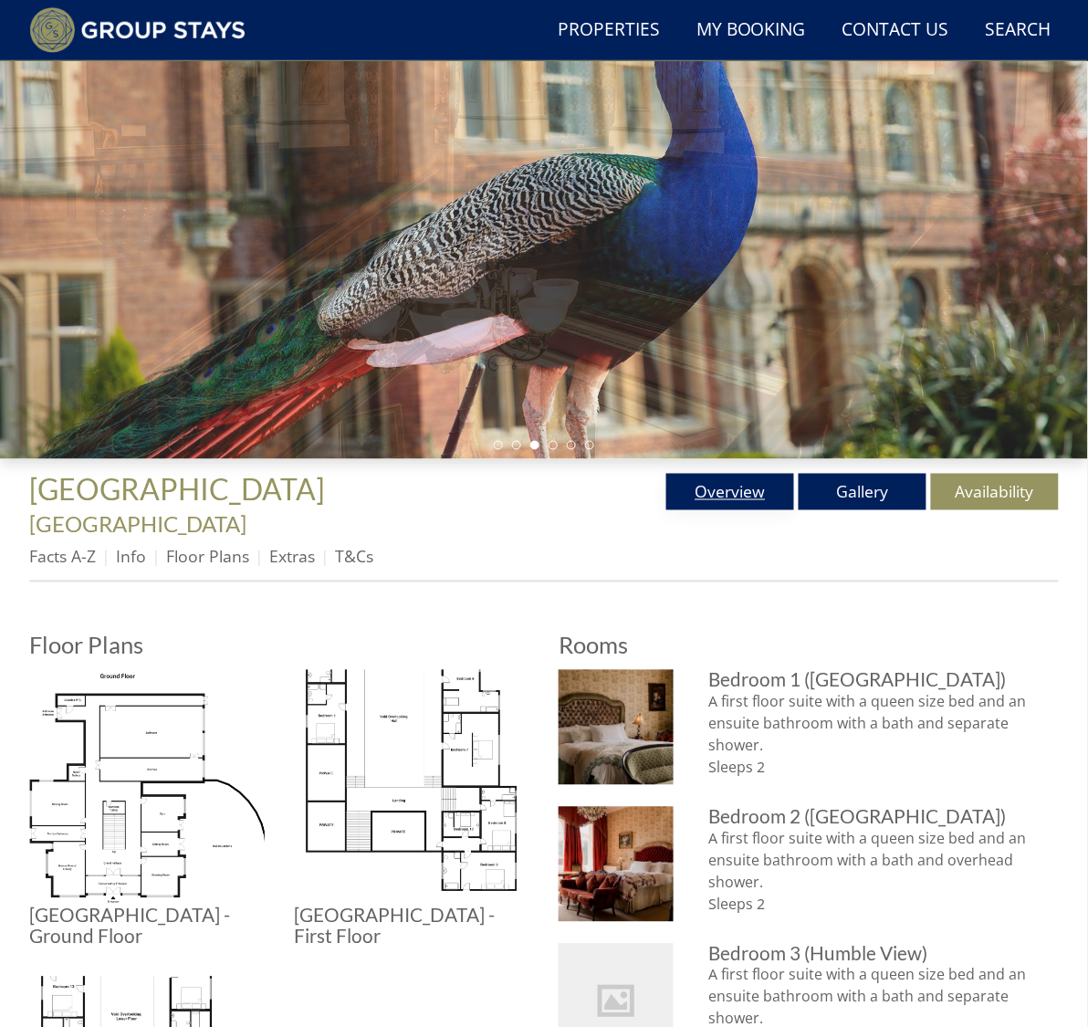
click at [730, 482] on link "Overview" at bounding box center [731, 492] width 128 height 37
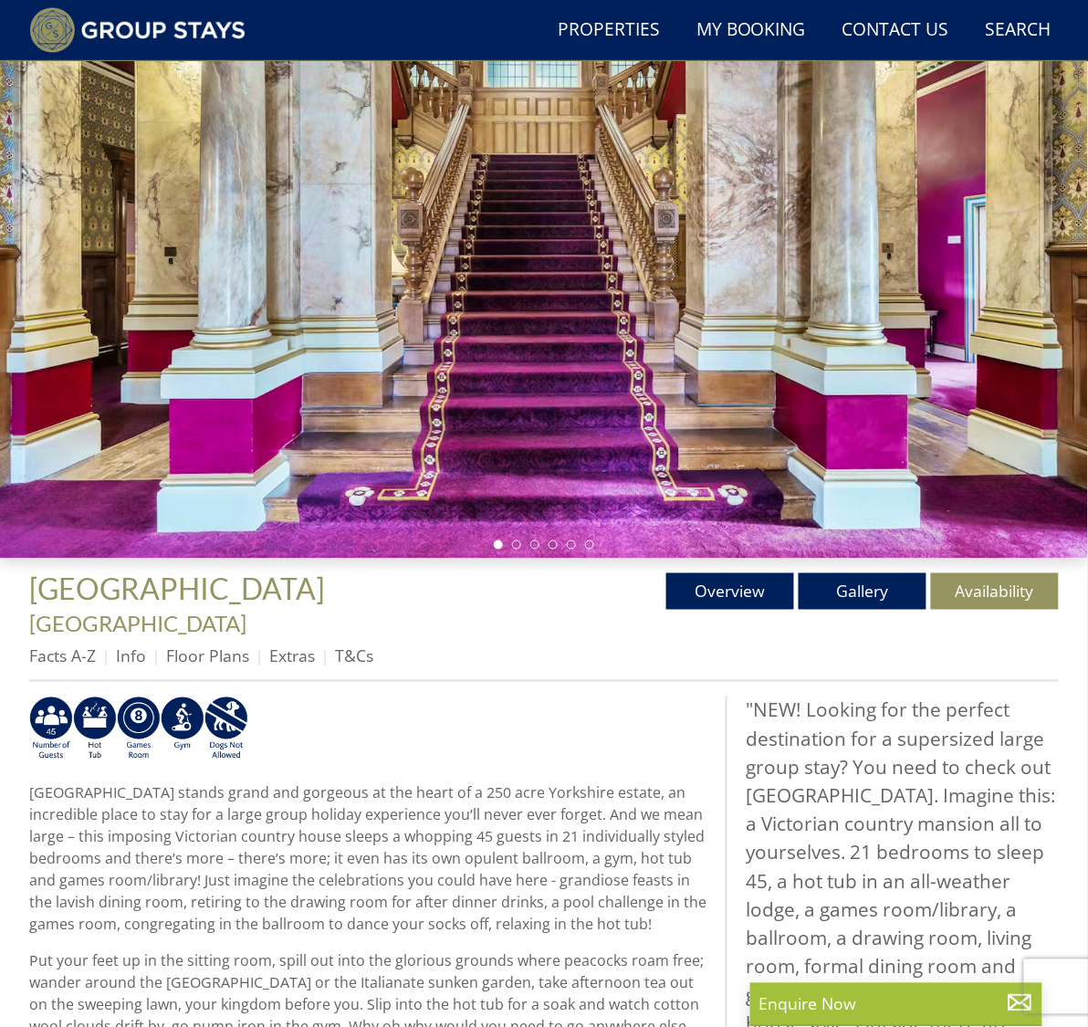
scroll to position [179, 0]
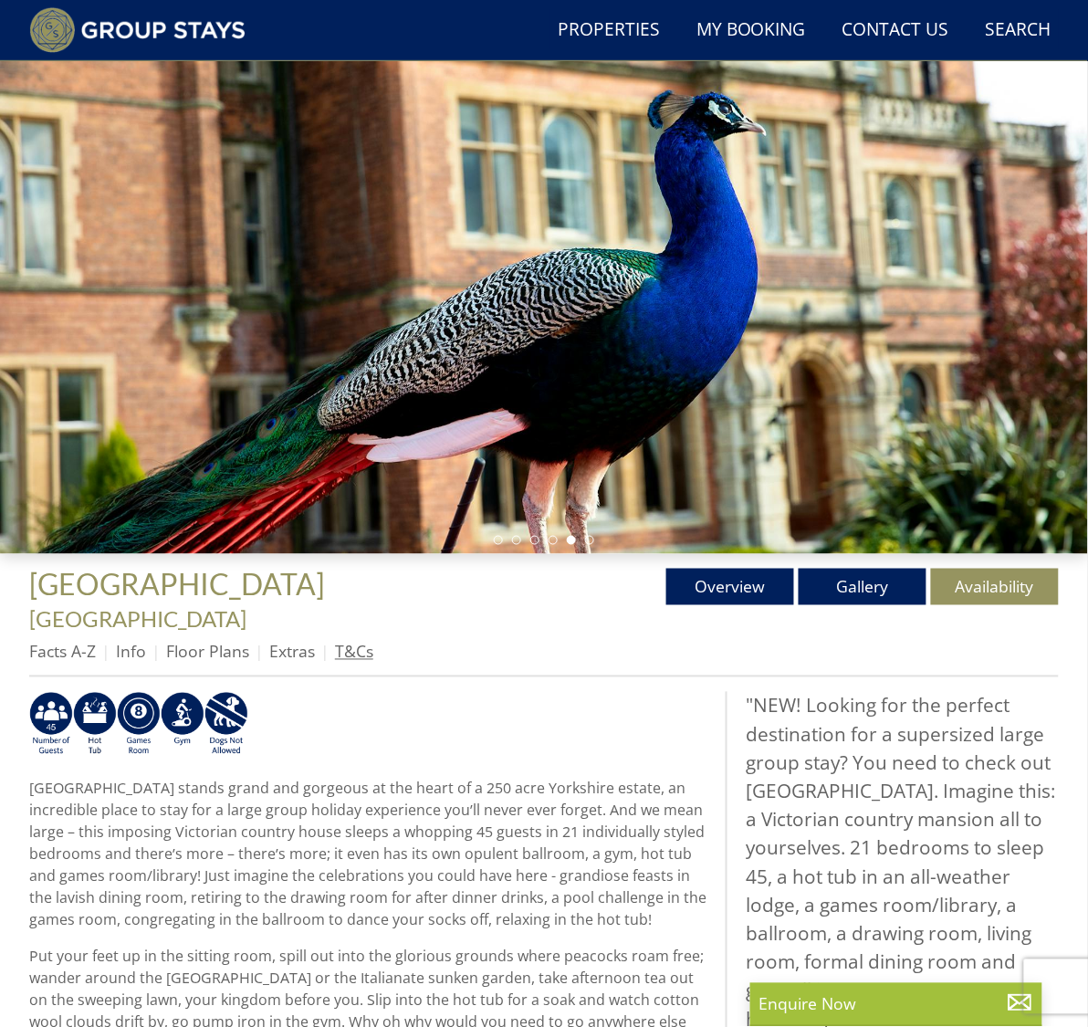
click at [353, 641] on link "T&Cs" at bounding box center [354, 652] width 38 height 22
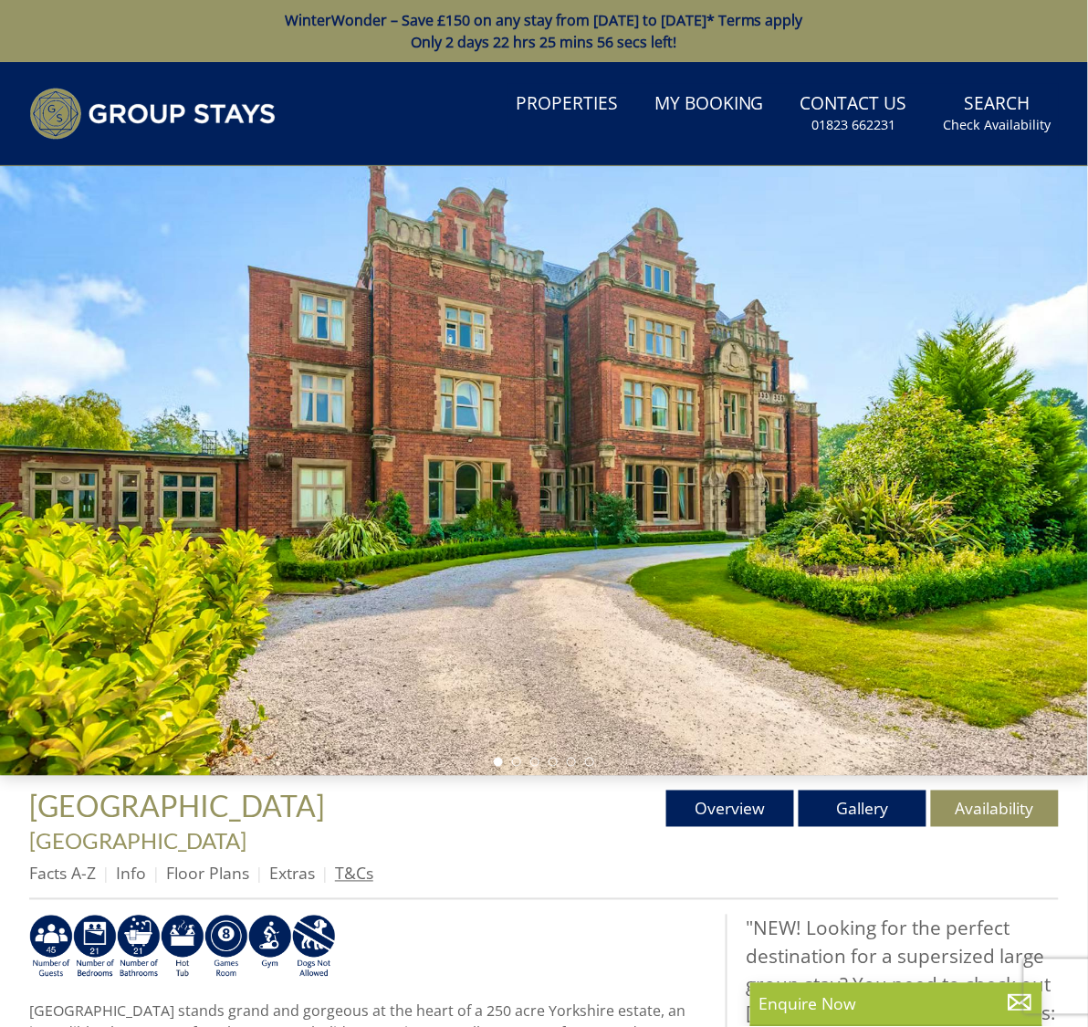
click at [351, 863] on link "T&Cs" at bounding box center [354, 874] width 38 height 22
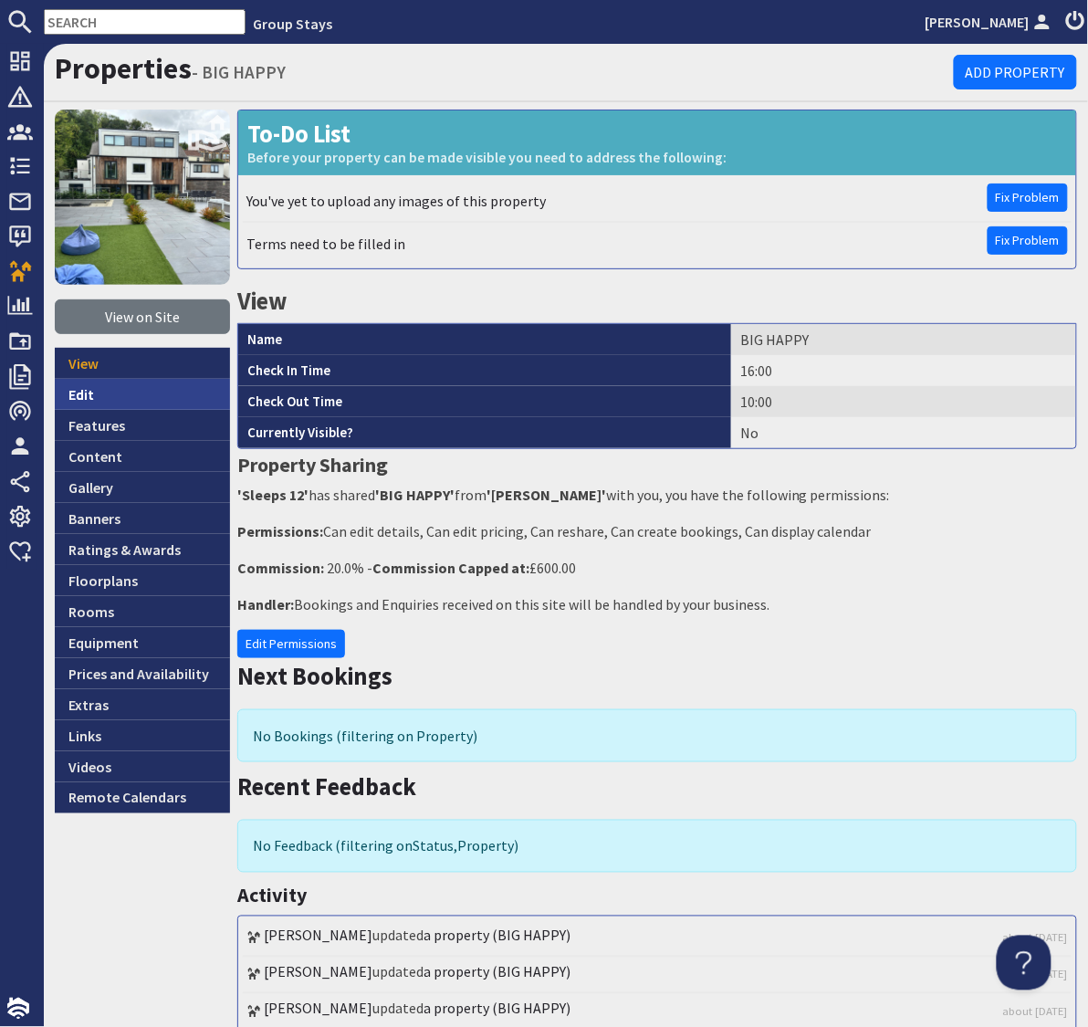
click at [76, 393] on link "Edit" at bounding box center [142, 394] width 175 height 31
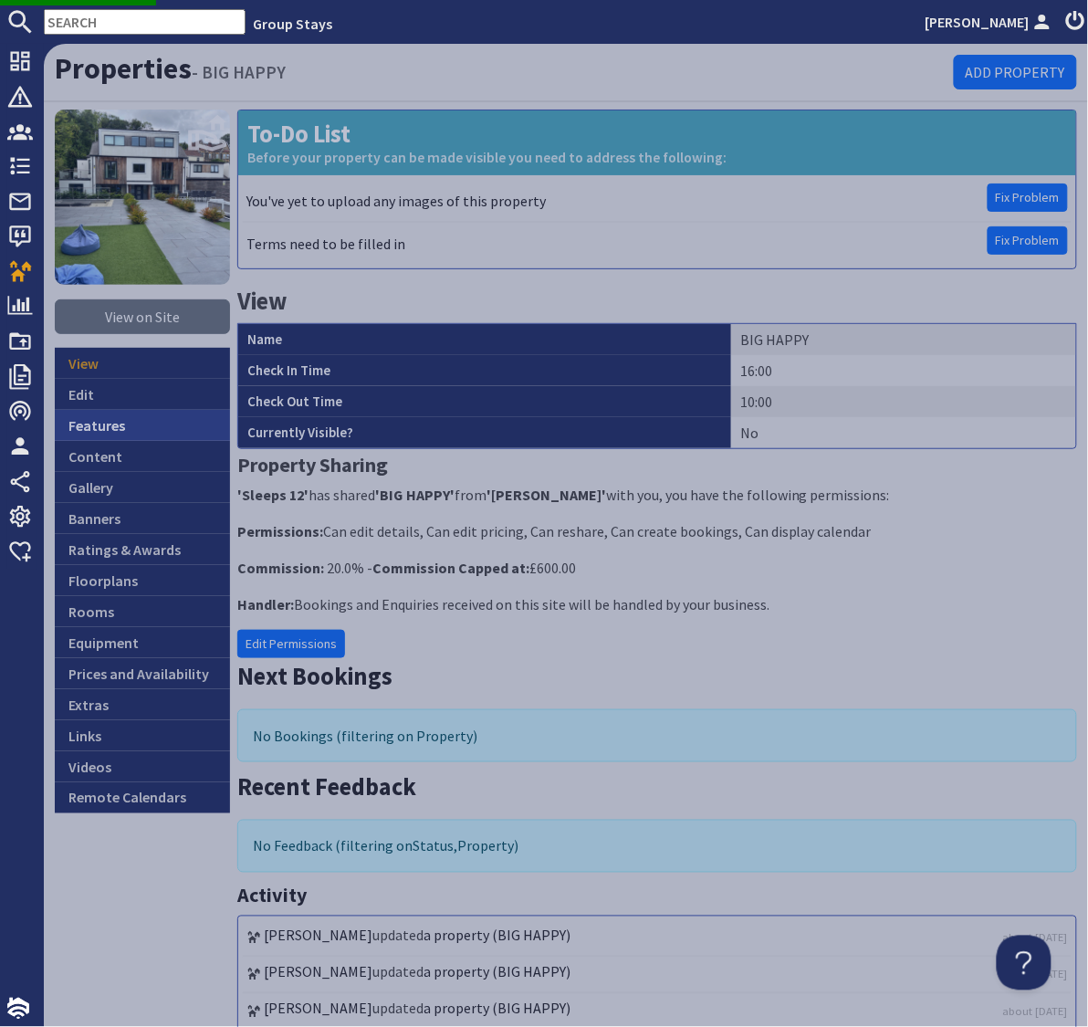
click at [83, 426] on link "Features" at bounding box center [142, 425] width 175 height 31
